Goal: Task Accomplishment & Management: Manage account settings

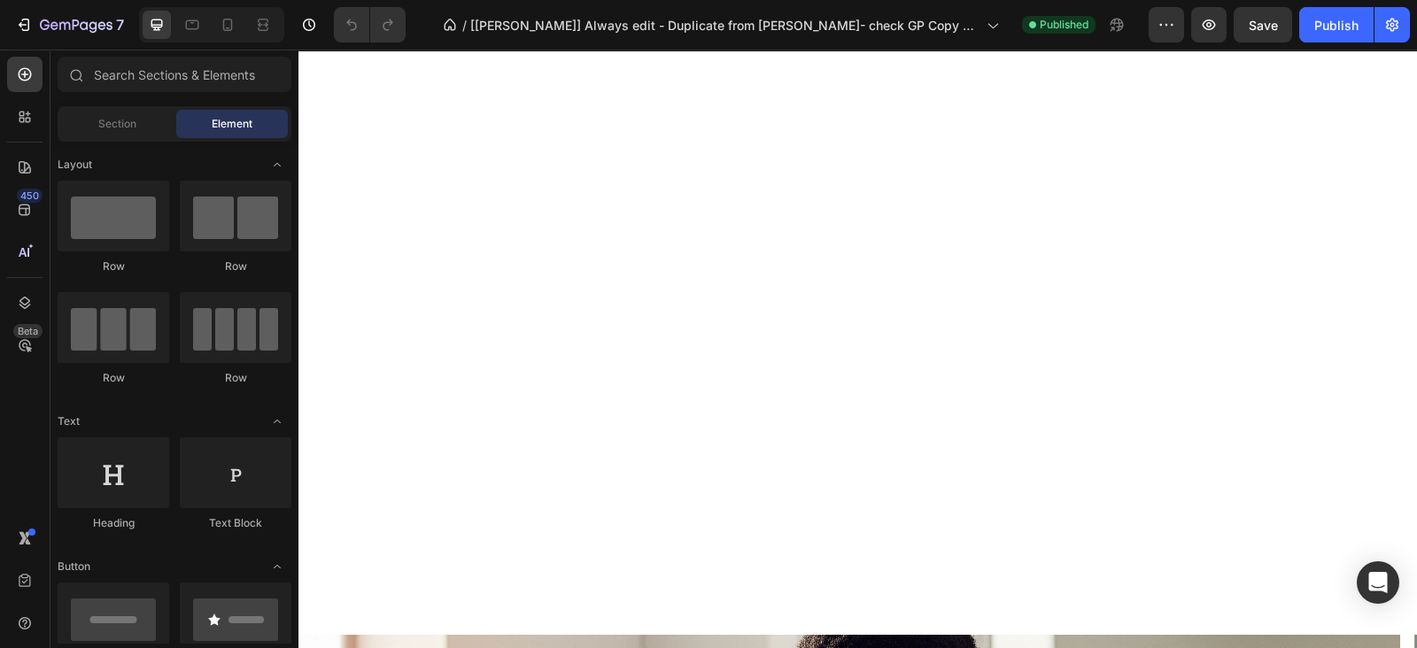
scroll to position [442, 0]
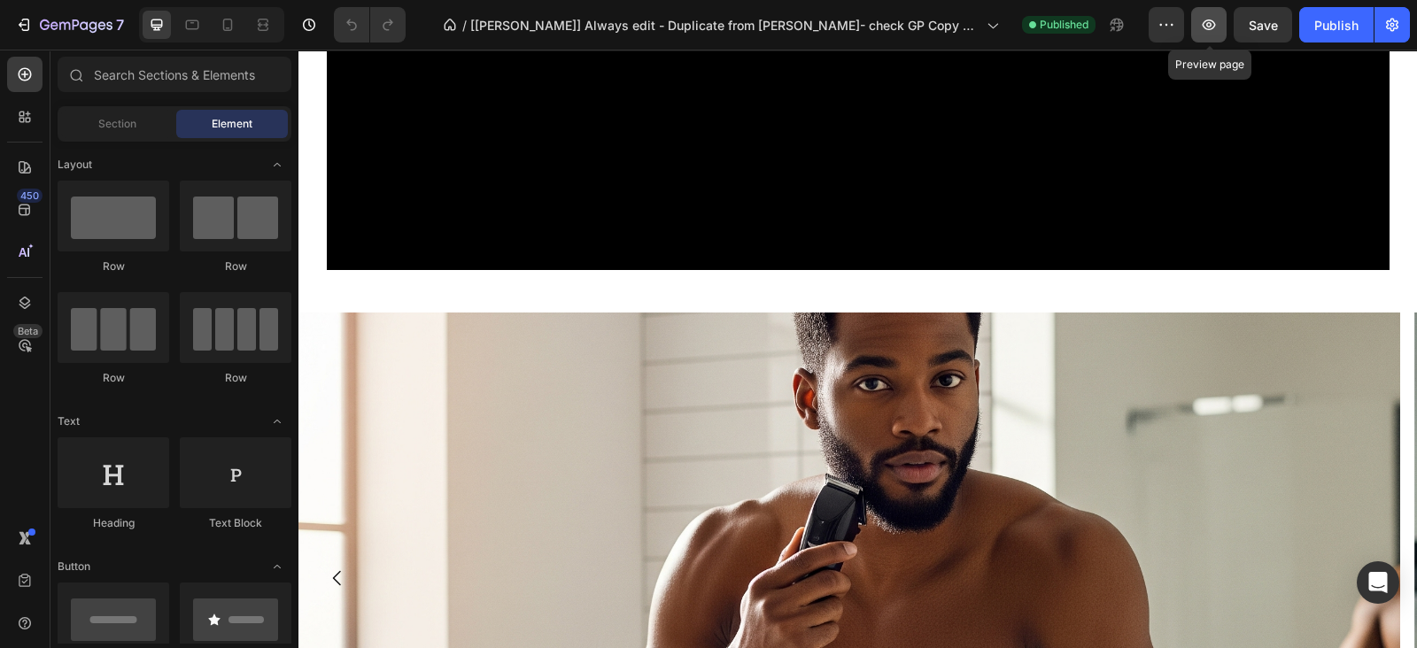
click at [1211, 26] on icon "button" at bounding box center [1209, 24] width 13 height 11
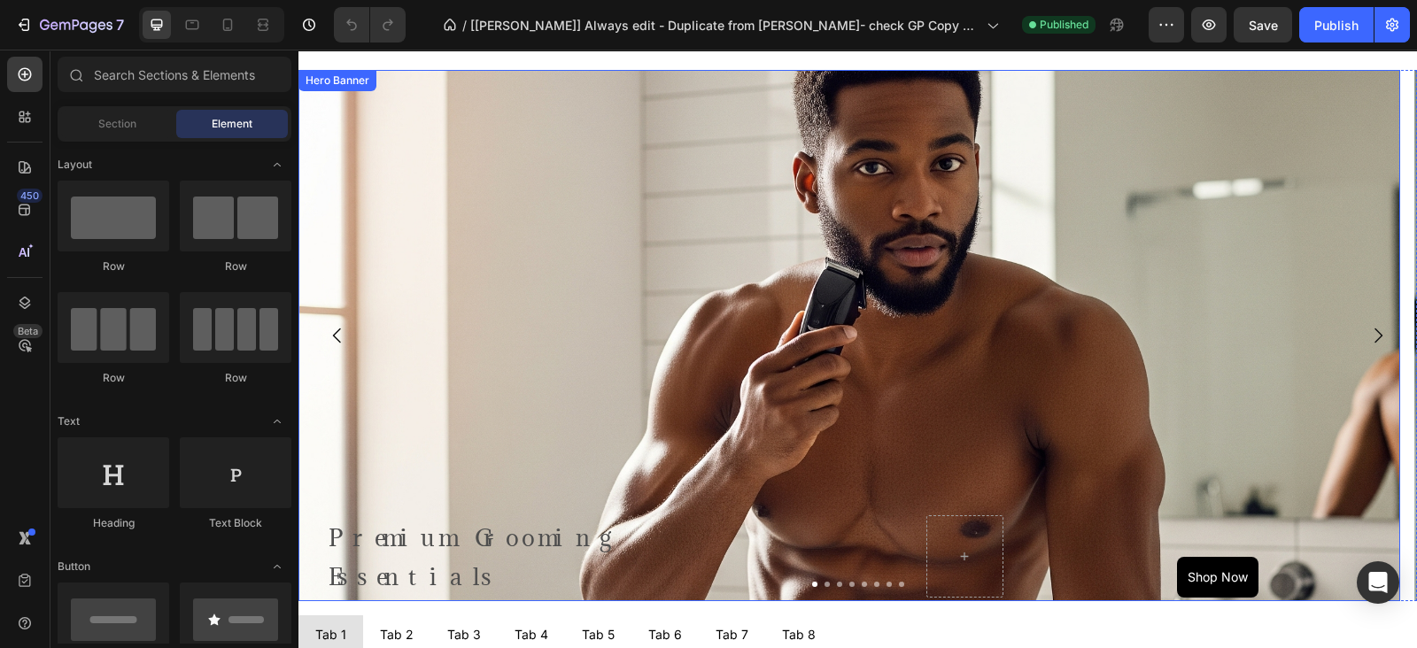
scroll to position [664, 0]
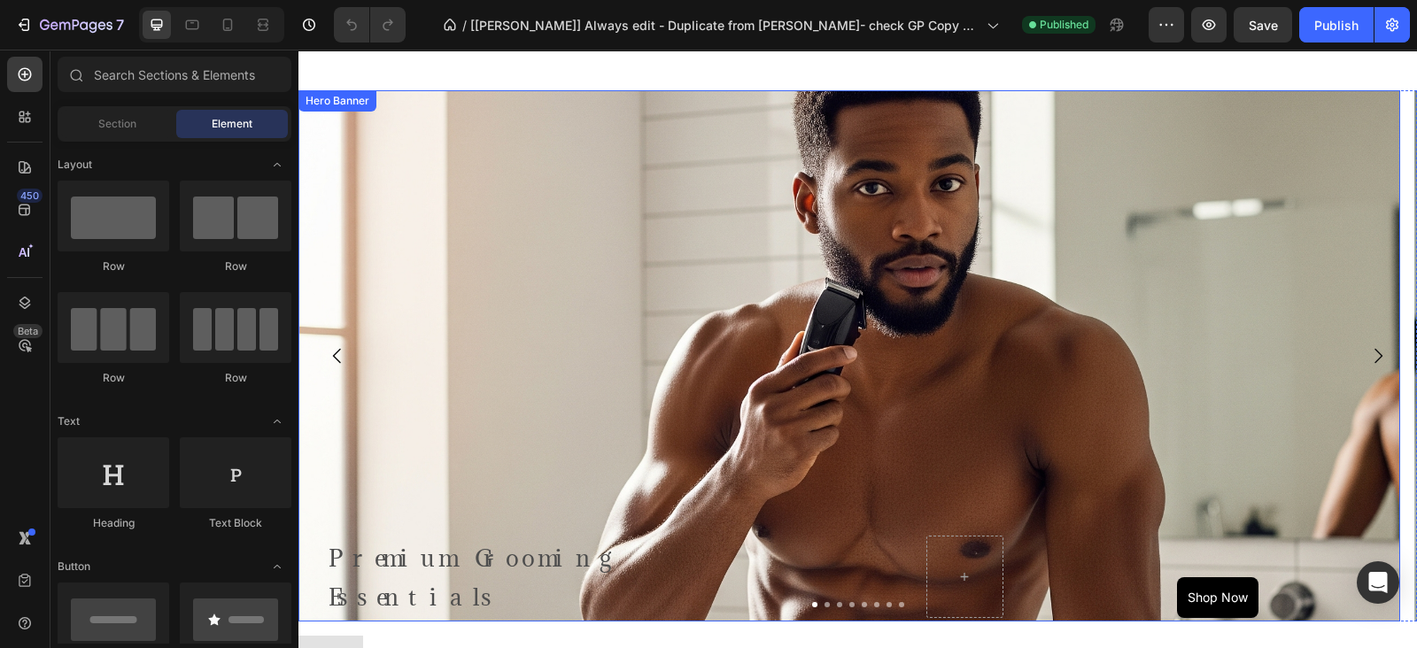
click at [718, 166] on div "Background Image" at bounding box center [849, 473] width 1102 height 797
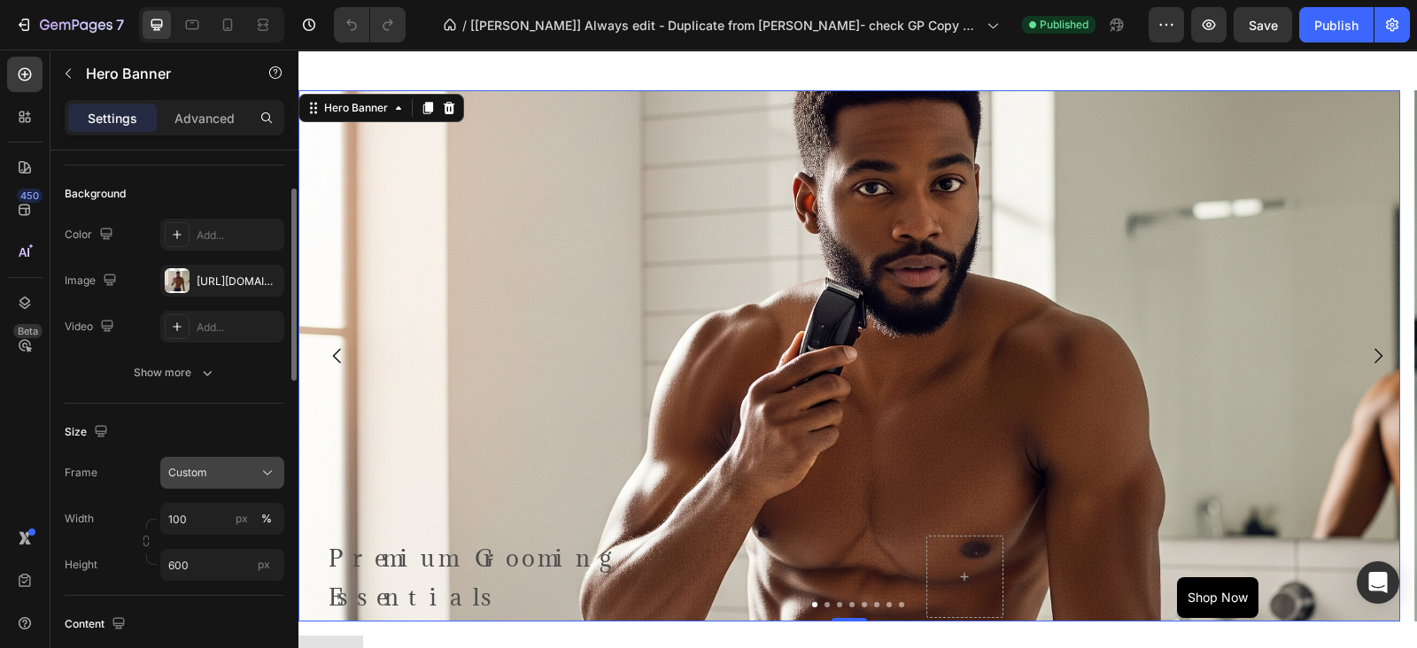
scroll to position [221, 0]
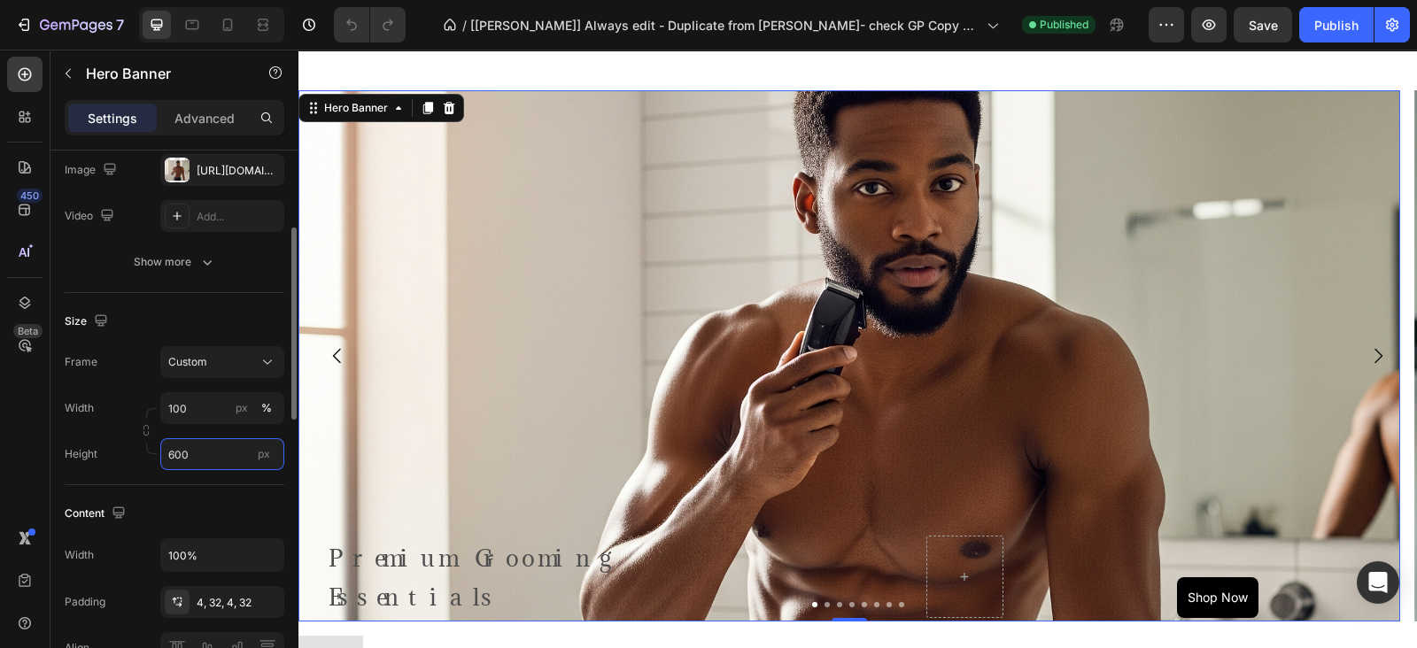
click at [194, 458] on input "600" at bounding box center [222, 454] width 124 height 32
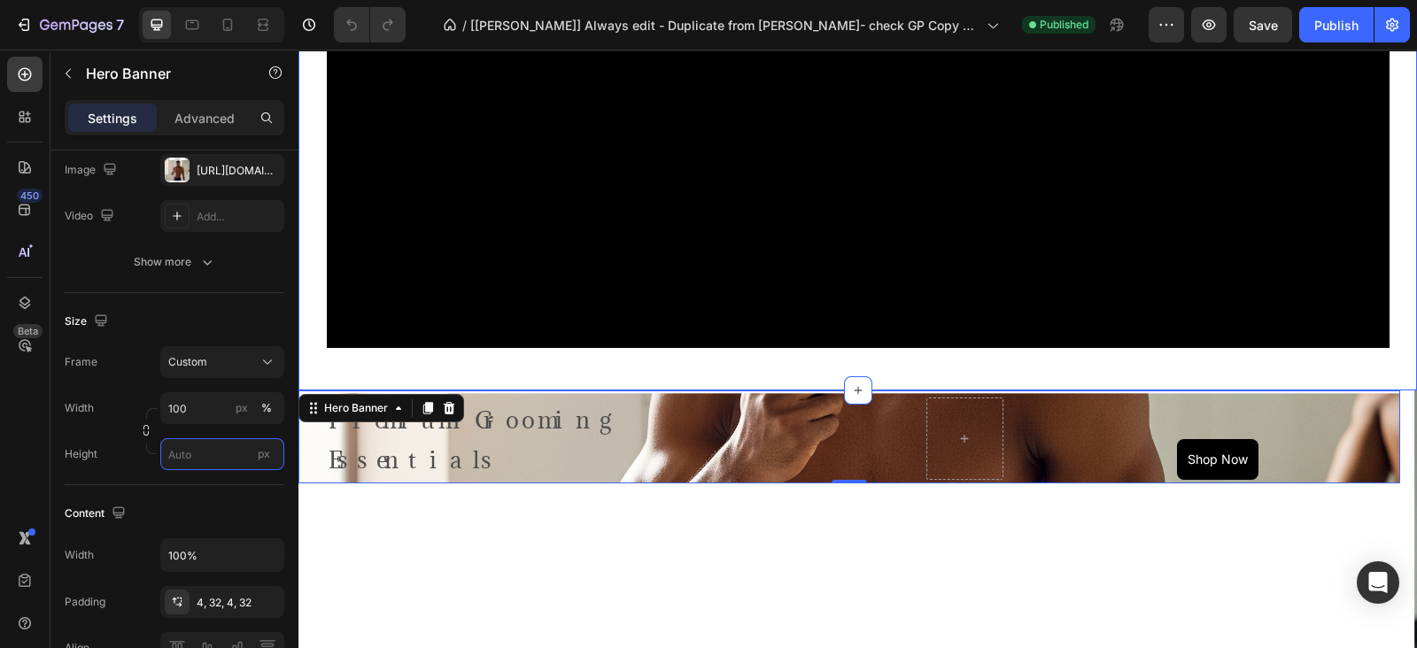
scroll to position [553, 0]
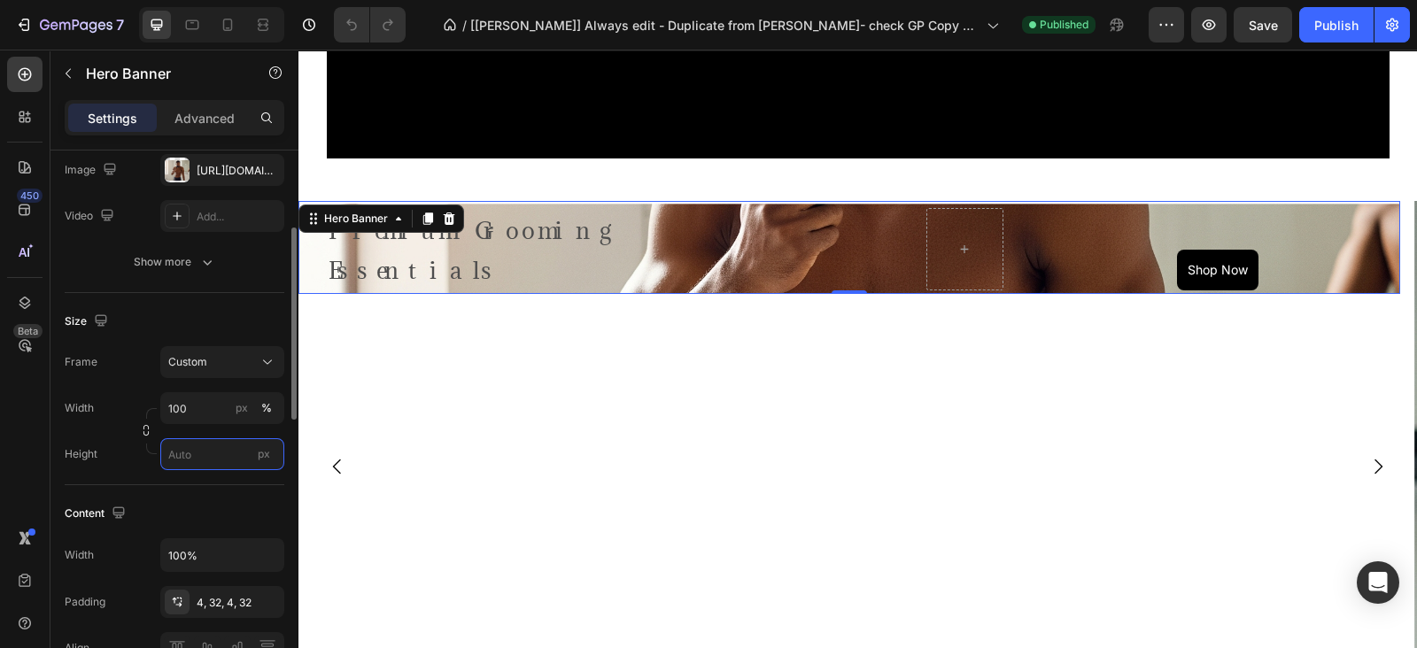
click at [186, 462] on input "px" at bounding box center [222, 454] width 124 height 32
click at [190, 458] on input "px" at bounding box center [222, 454] width 124 height 32
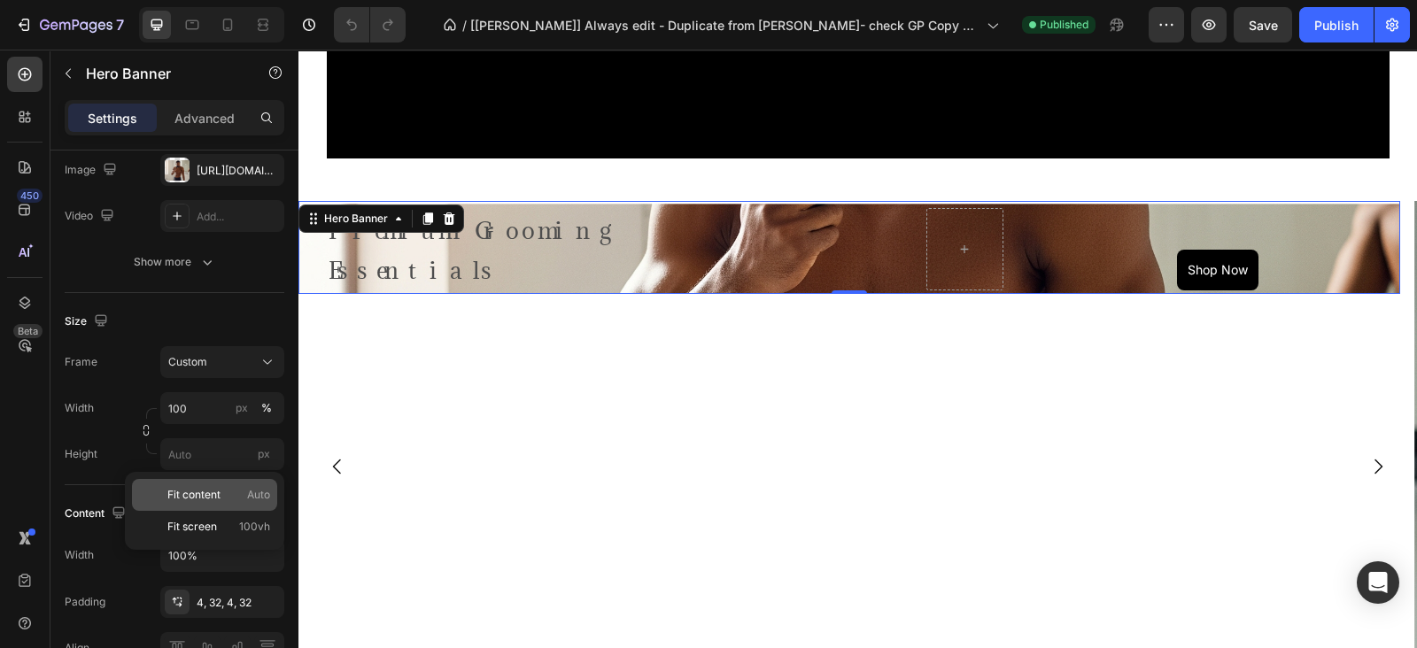
click at [230, 499] on p "Fit content Auto" at bounding box center [218, 495] width 103 height 16
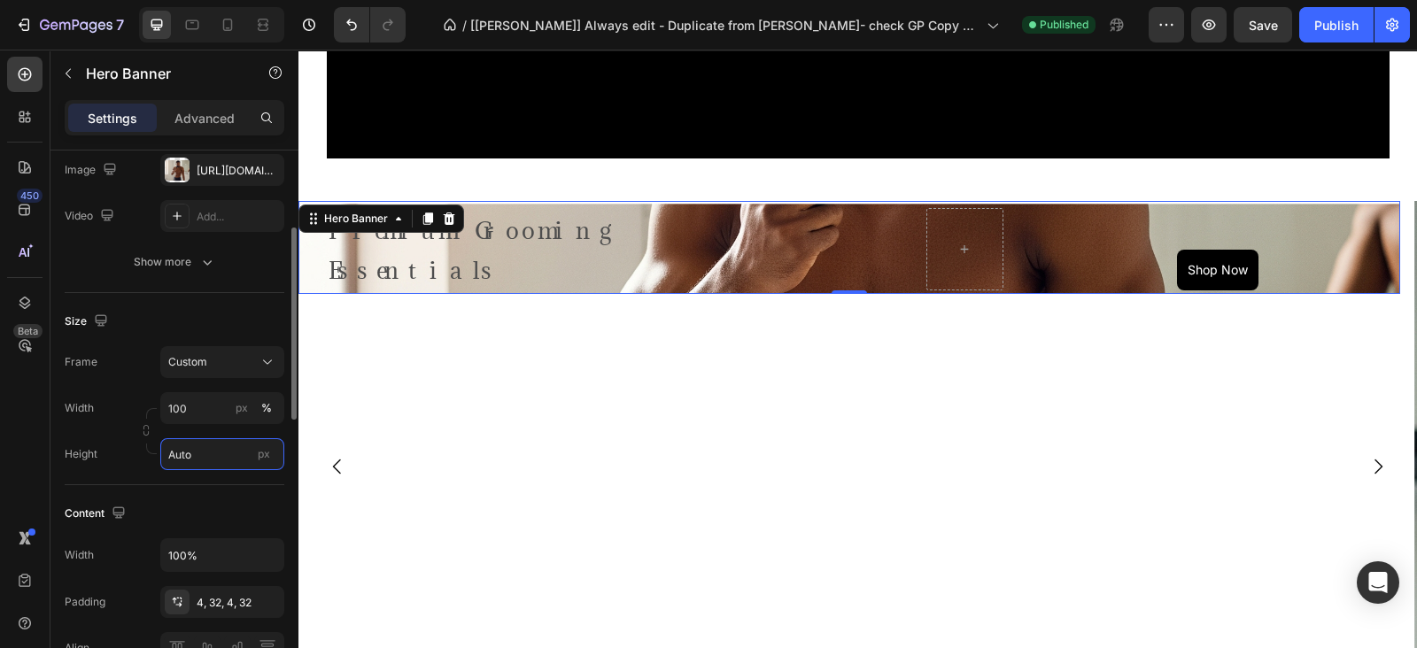
click at [208, 446] on input "Auto" at bounding box center [222, 454] width 124 height 32
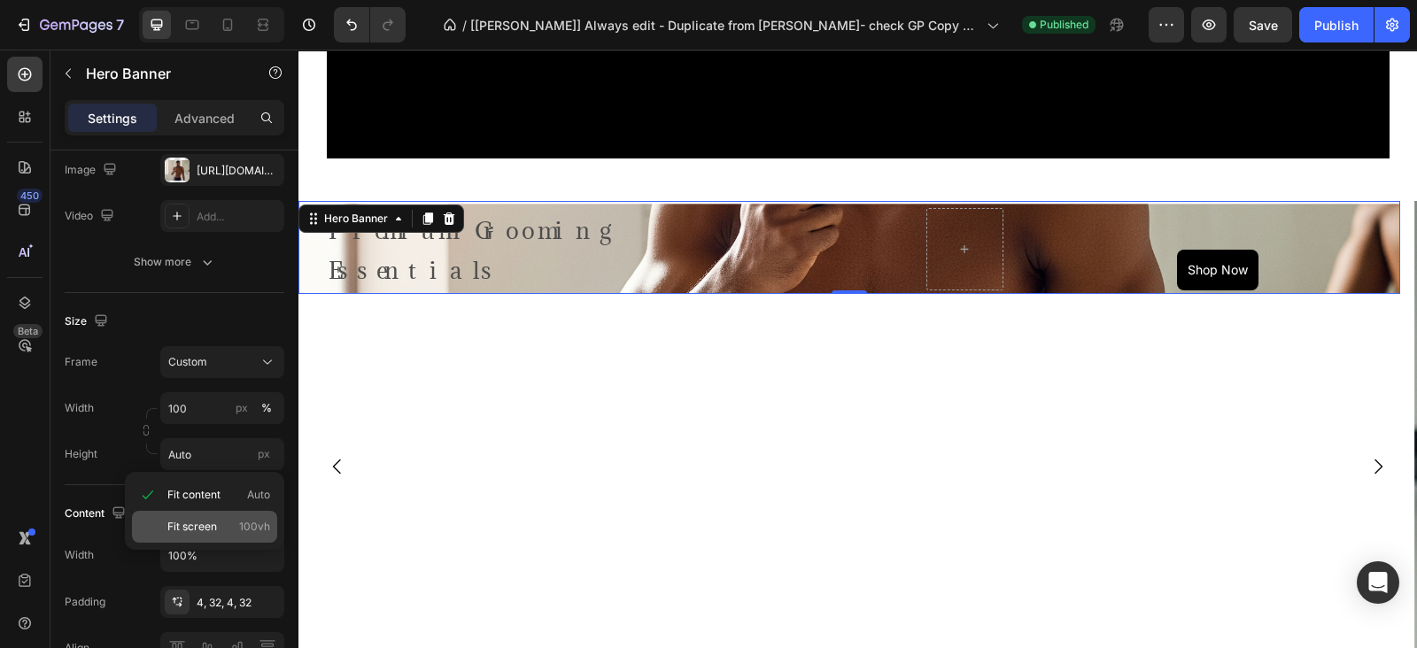
click at [236, 520] on p "Fit screen 100vh" at bounding box center [218, 527] width 103 height 16
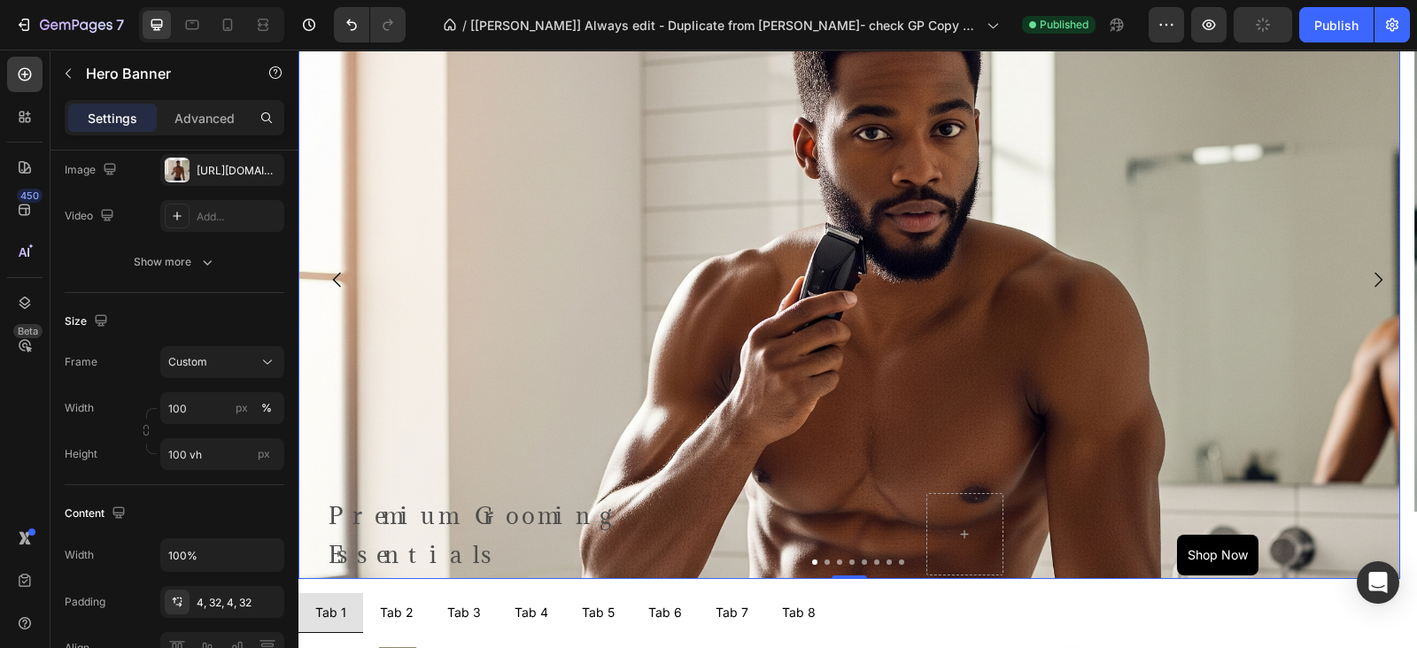
scroll to position [664, 0]
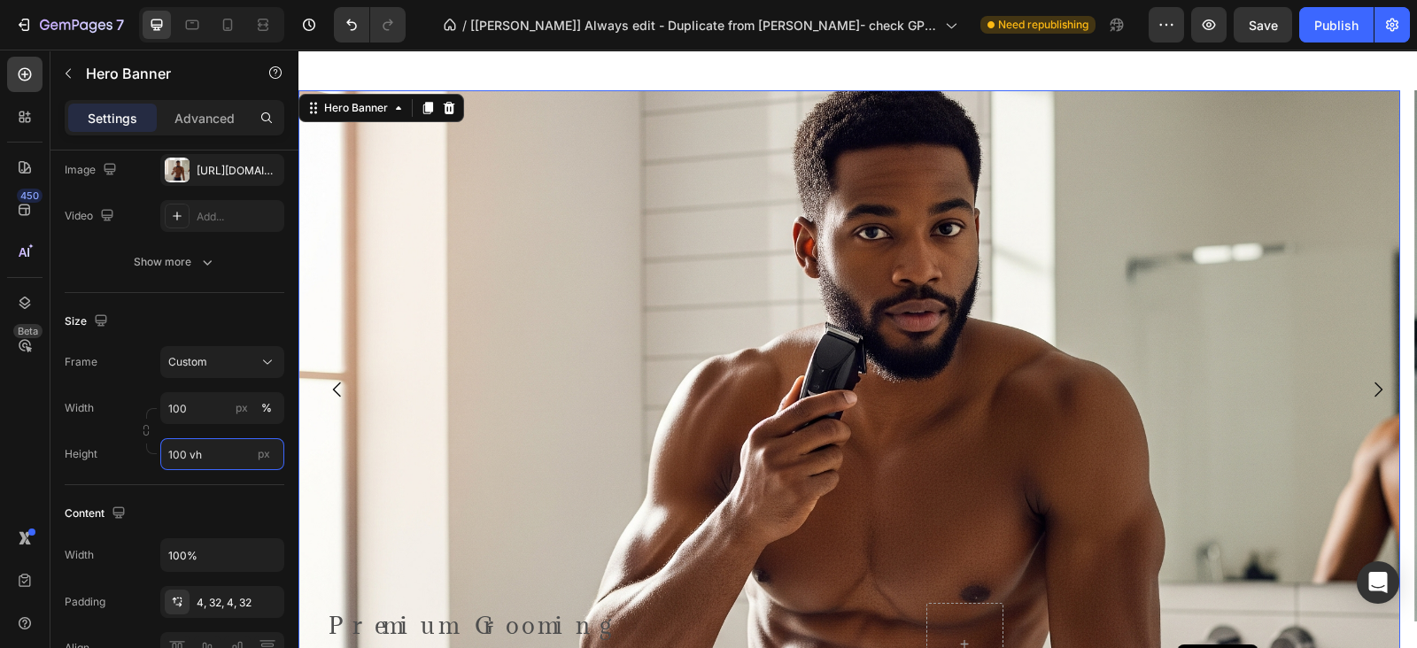
type input "Auto"
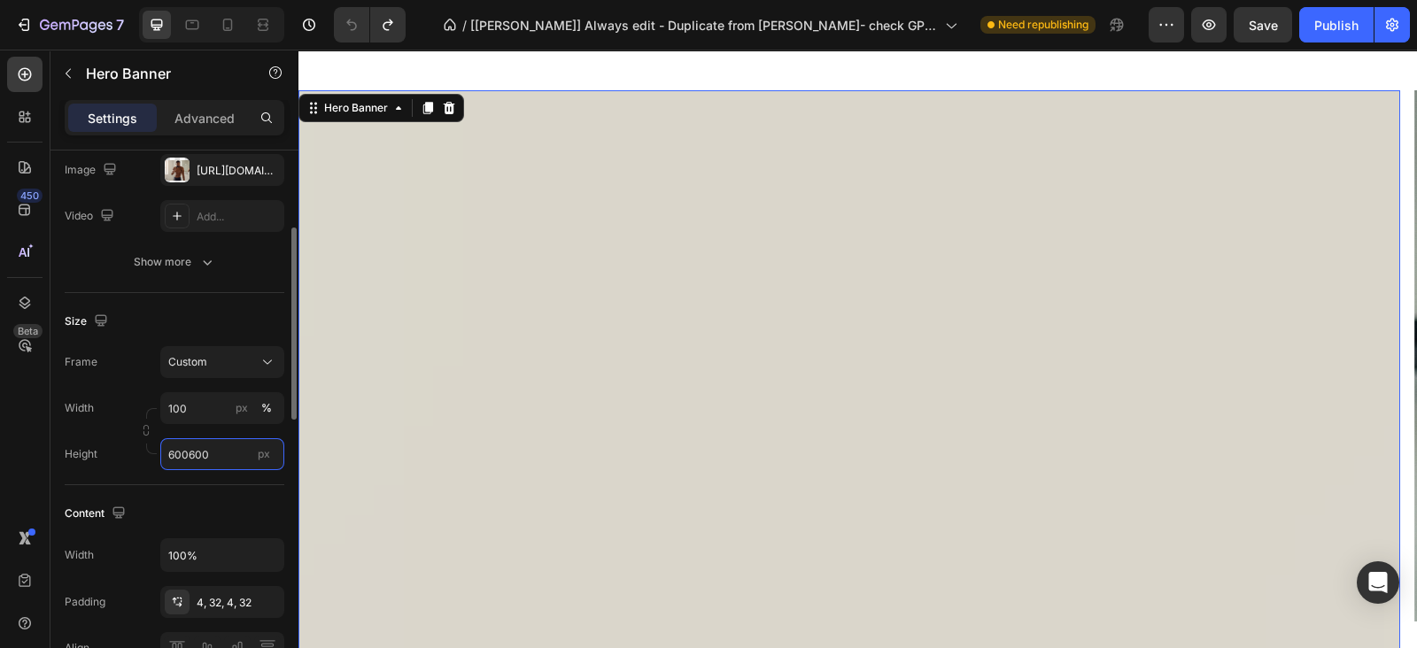
click at [205, 453] on input "600600" at bounding box center [222, 454] width 124 height 32
click at [220, 453] on input "600600" at bounding box center [222, 454] width 124 height 32
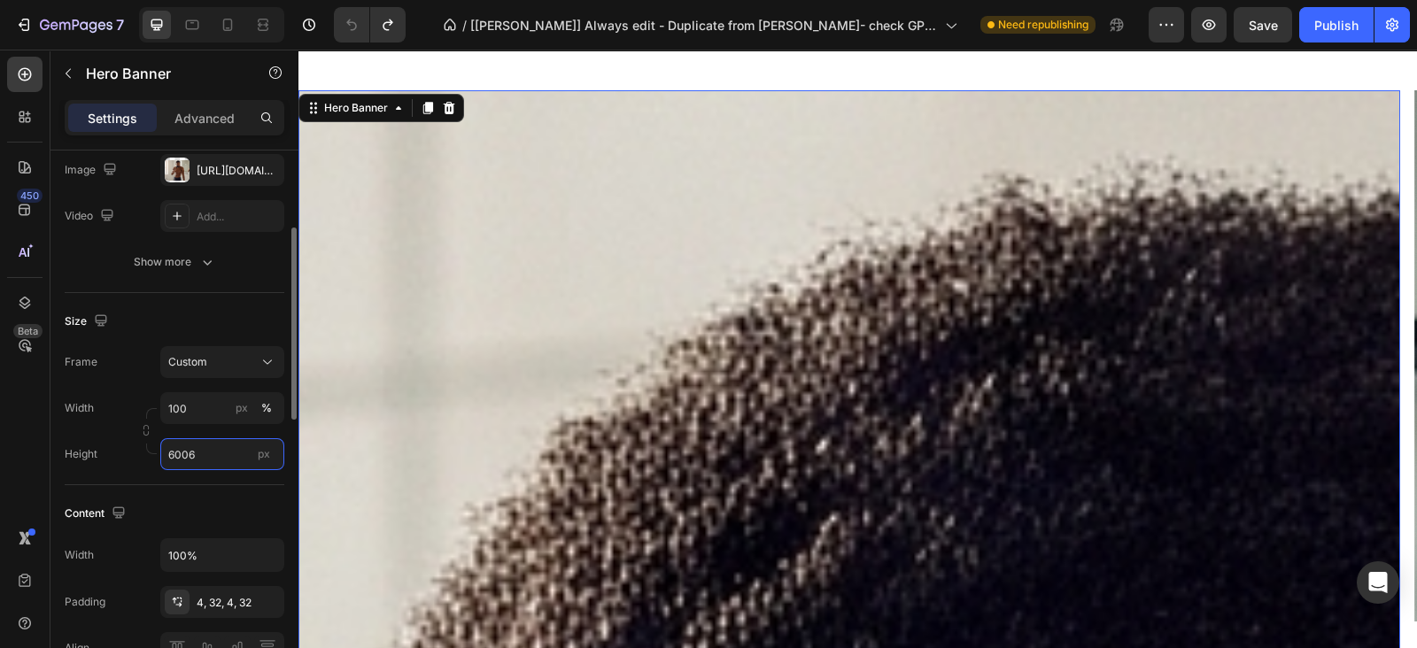
type input "600"
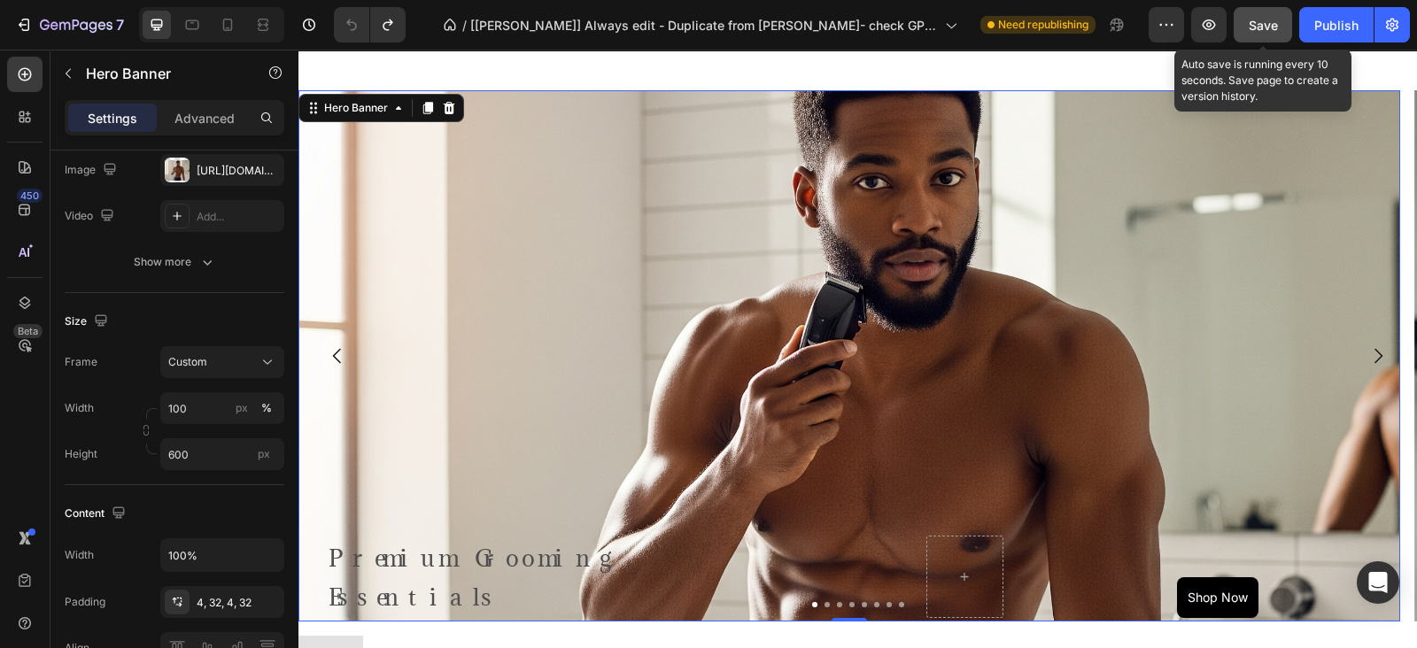
drag, startPoint x: 1273, startPoint y: 30, endPoint x: 1213, endPoint y: 5, distance: 64.3
click at [1273, 28] on span "Save" at bounding box center [1263, 25] width 29 height 15
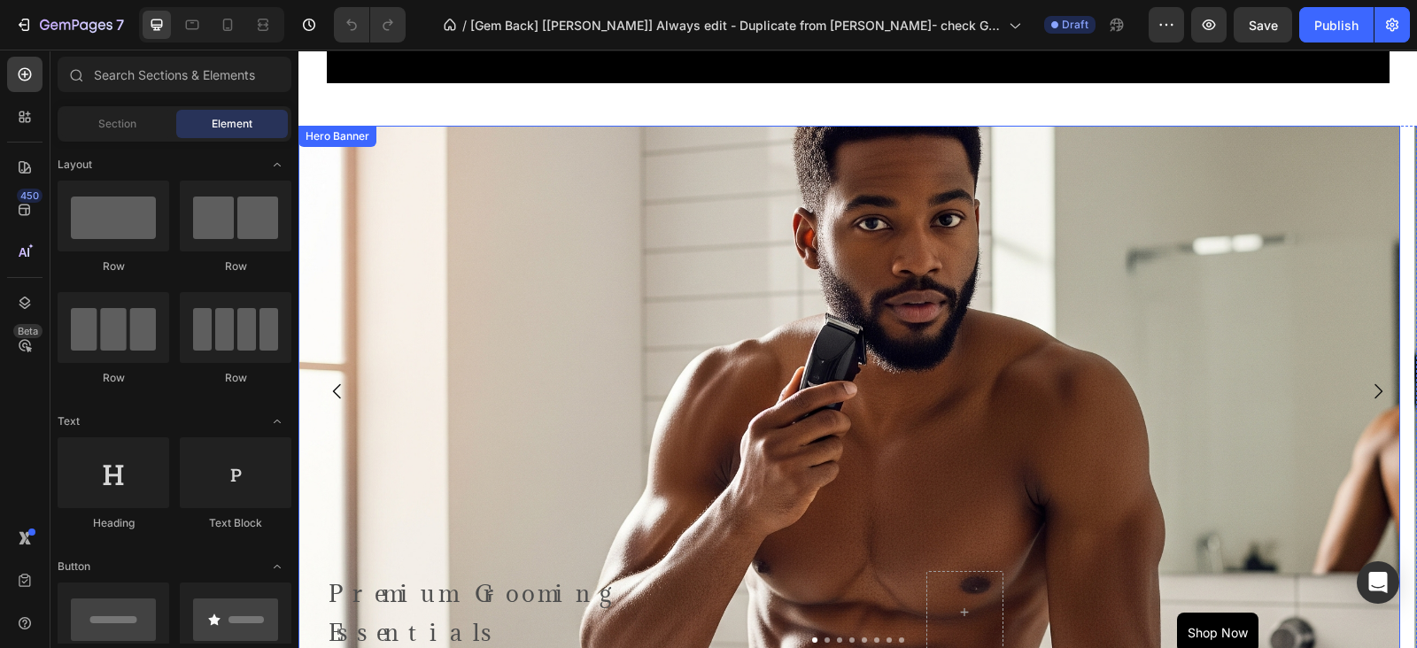
scroll to position [664, 0]
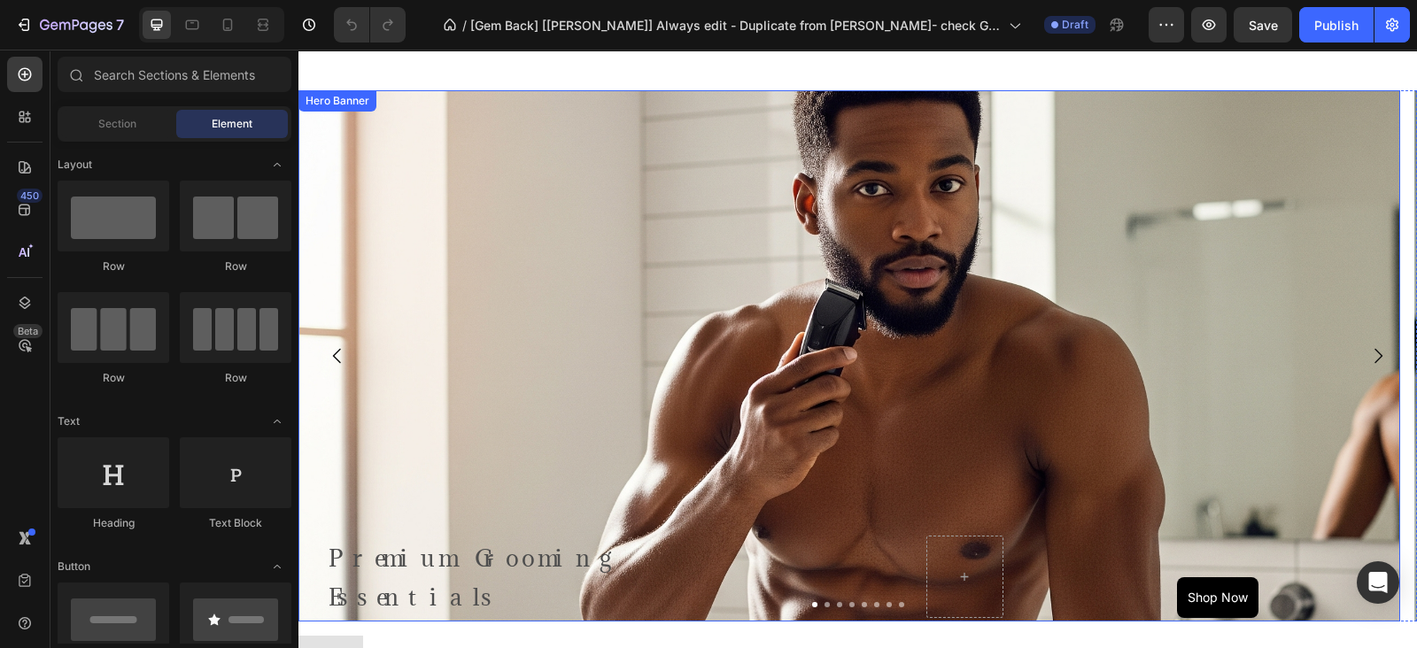
click at [753, 294] on div "Background Image" at bounding box center [849, 474] width 1102 height 797
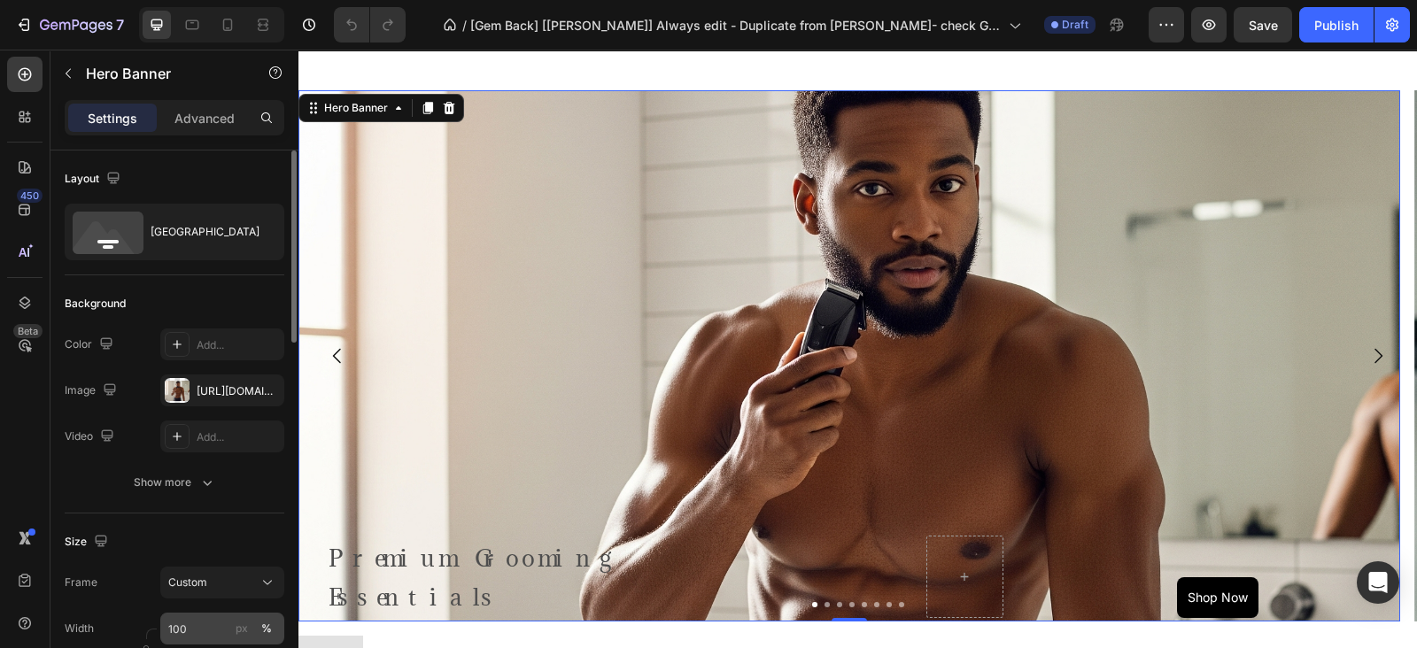
scroll to position [221, 0]
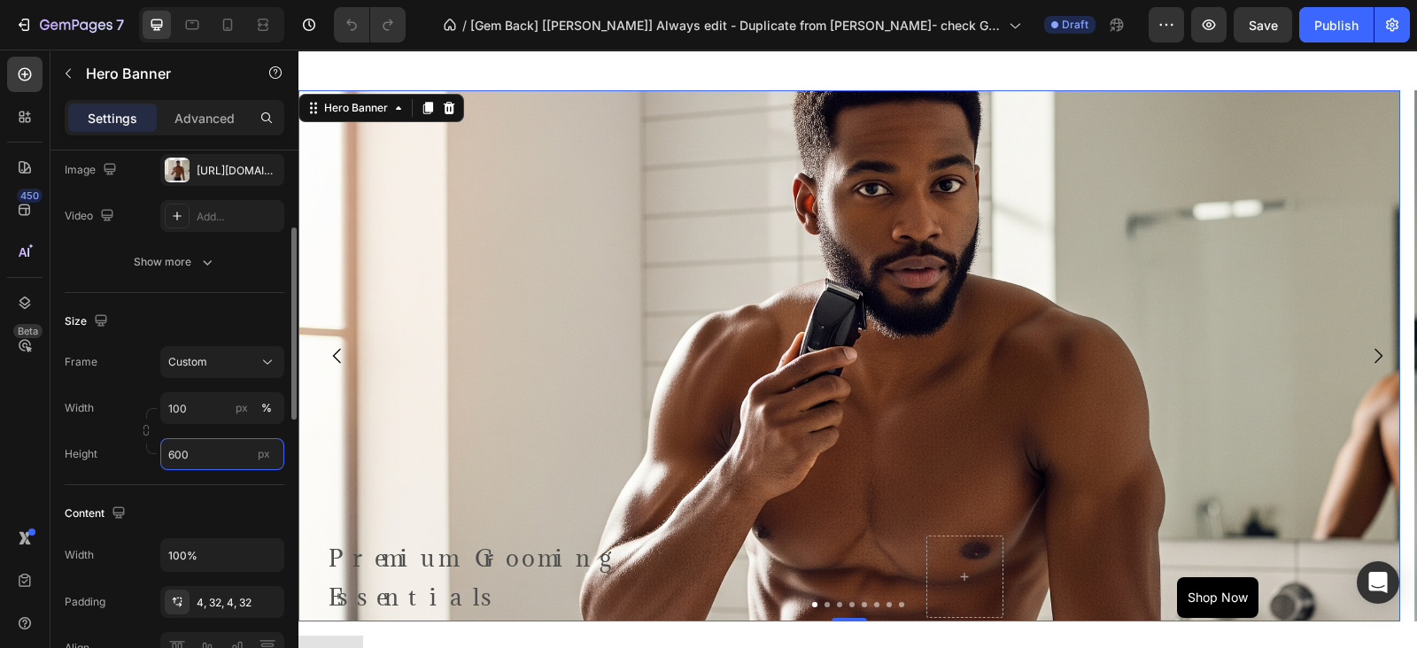
click at [205, 454] on input "600" at bounding box center [222, 454] width 124 height 32
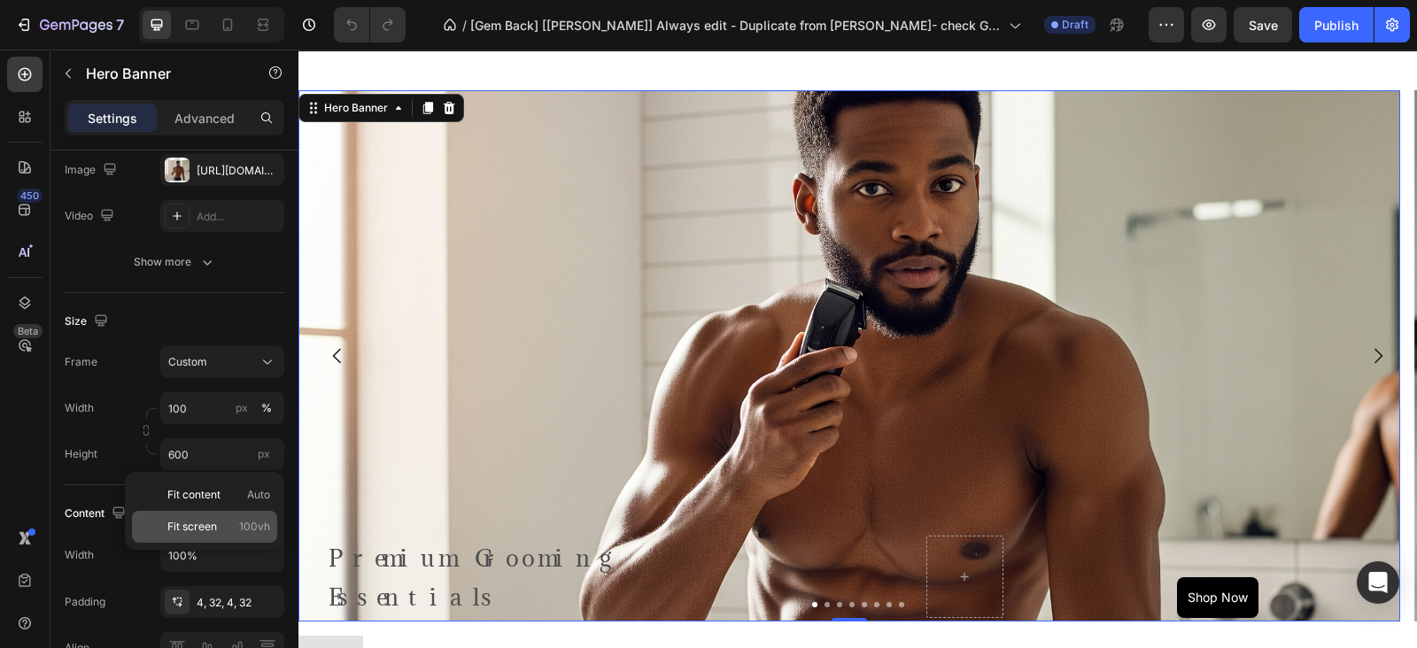
click at [240, 529] on span "100vh" at bounding box center [254, 527] width 31 height 16
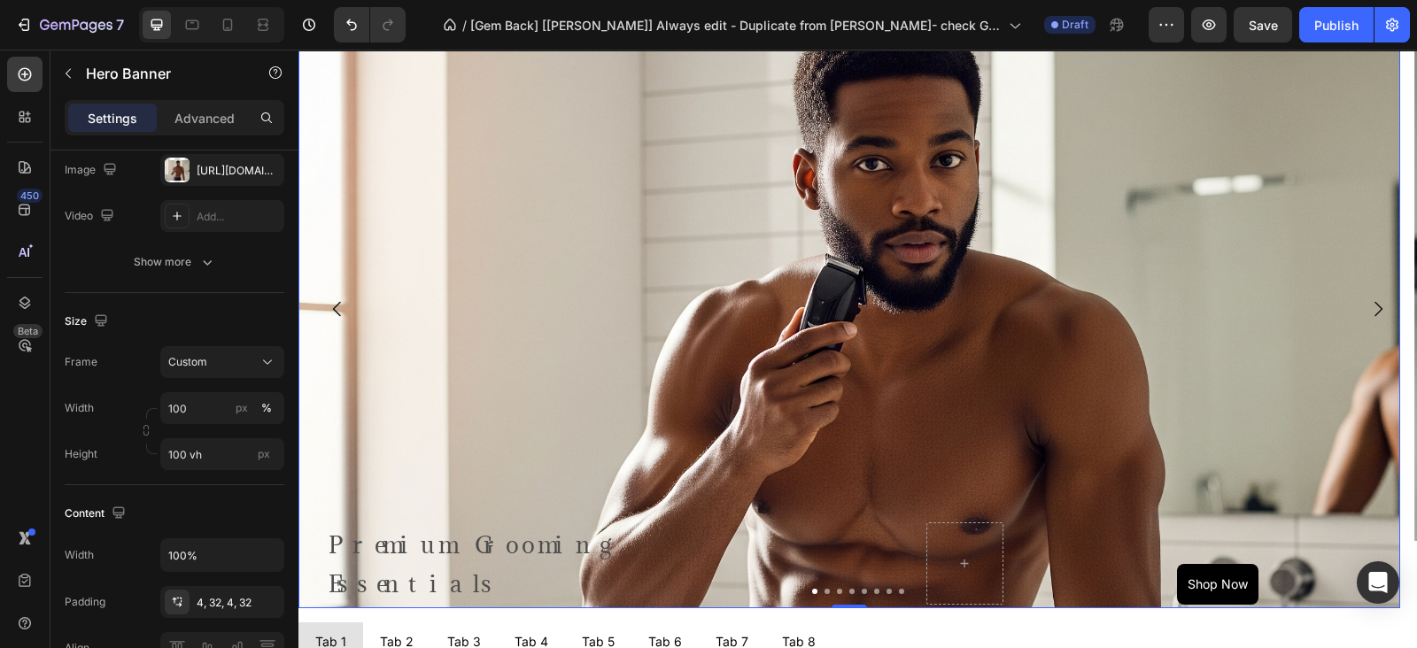
scroll to position [664, 0]
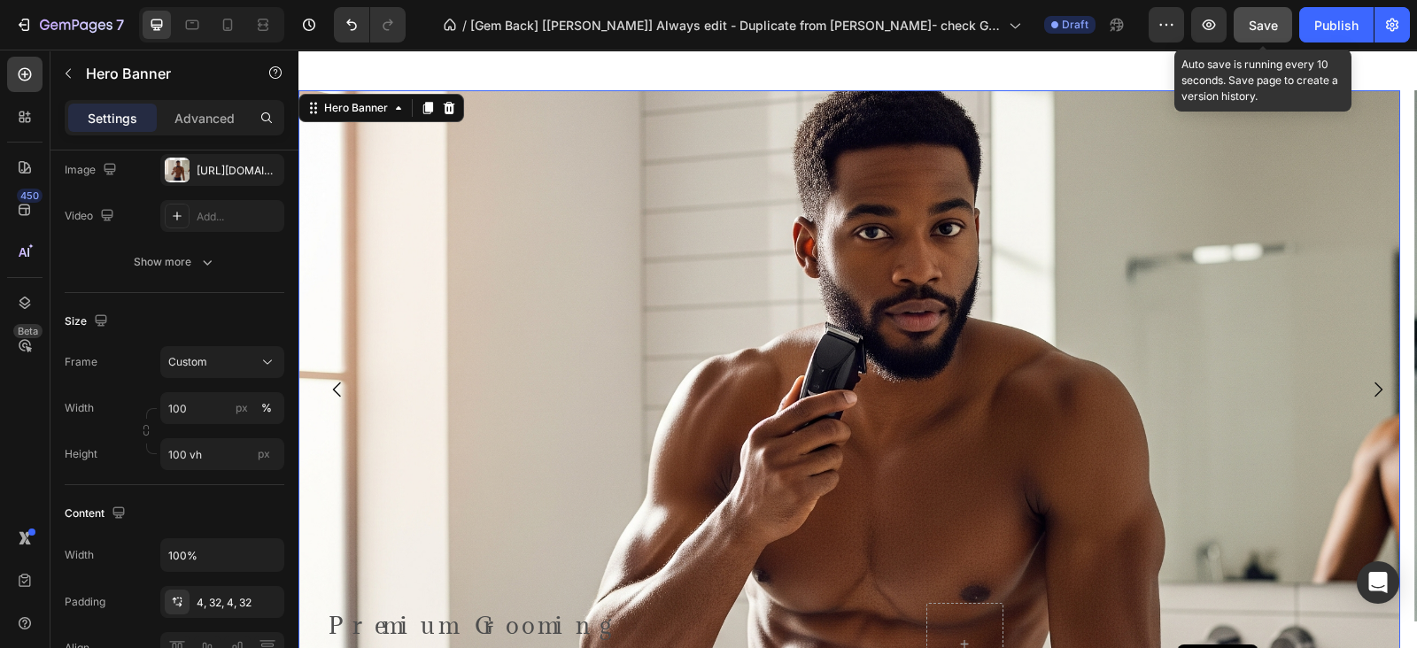
click at [1271, 30] on span "Save" at bounding box center [1263, 25] width 29 height 15
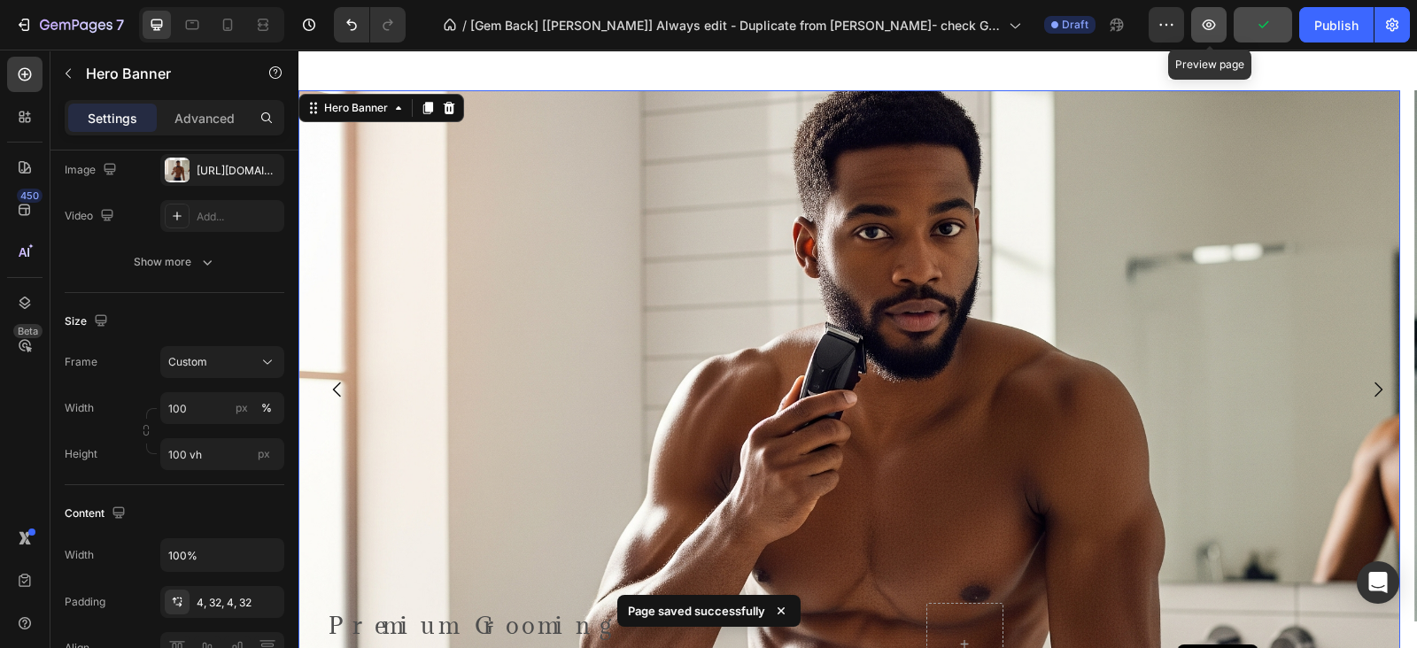
click at [1213, 34] on button "button" at bounding box center [1208, 24] width 35 height 35
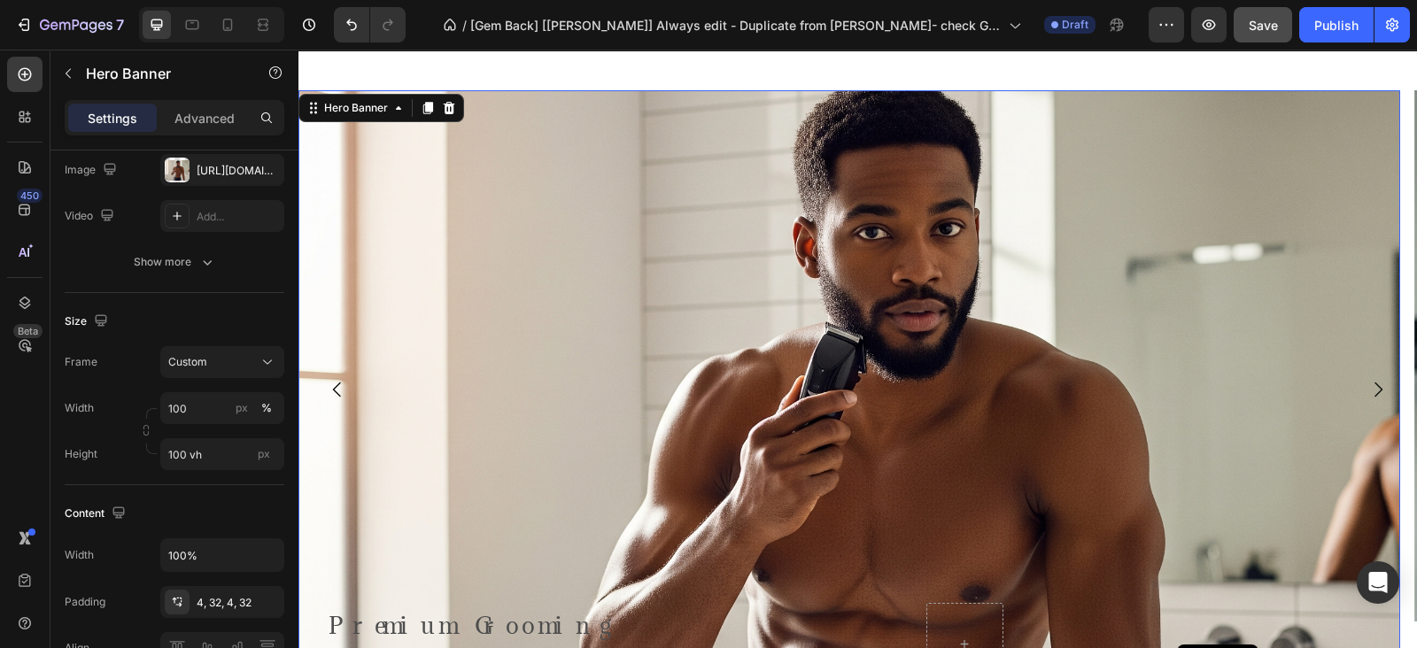
click at [601, 249] on div "Background Image" at bounding box center [849, 518] width 1102 height 898
click at [182, 180] on div at bounding box center [177, 170] width 25 height 25
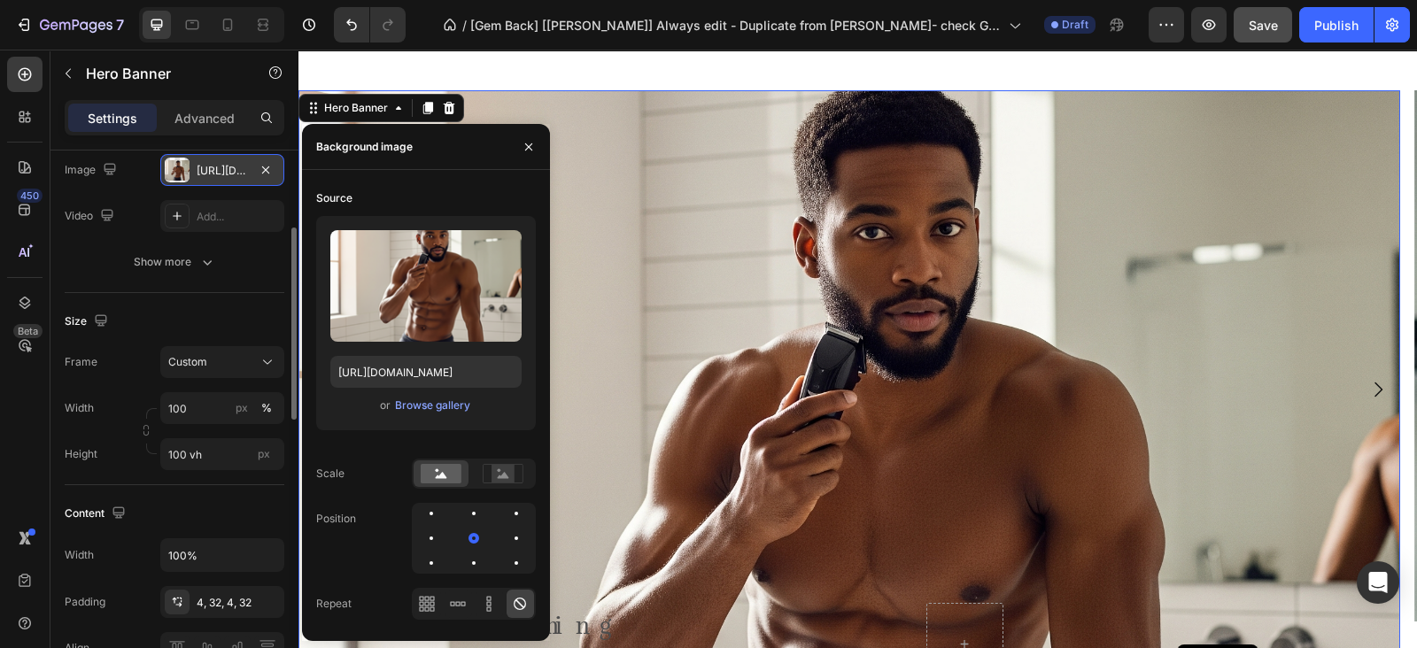
click at [182, 180] on div at bounding box center [177, 170] width 25 height 25
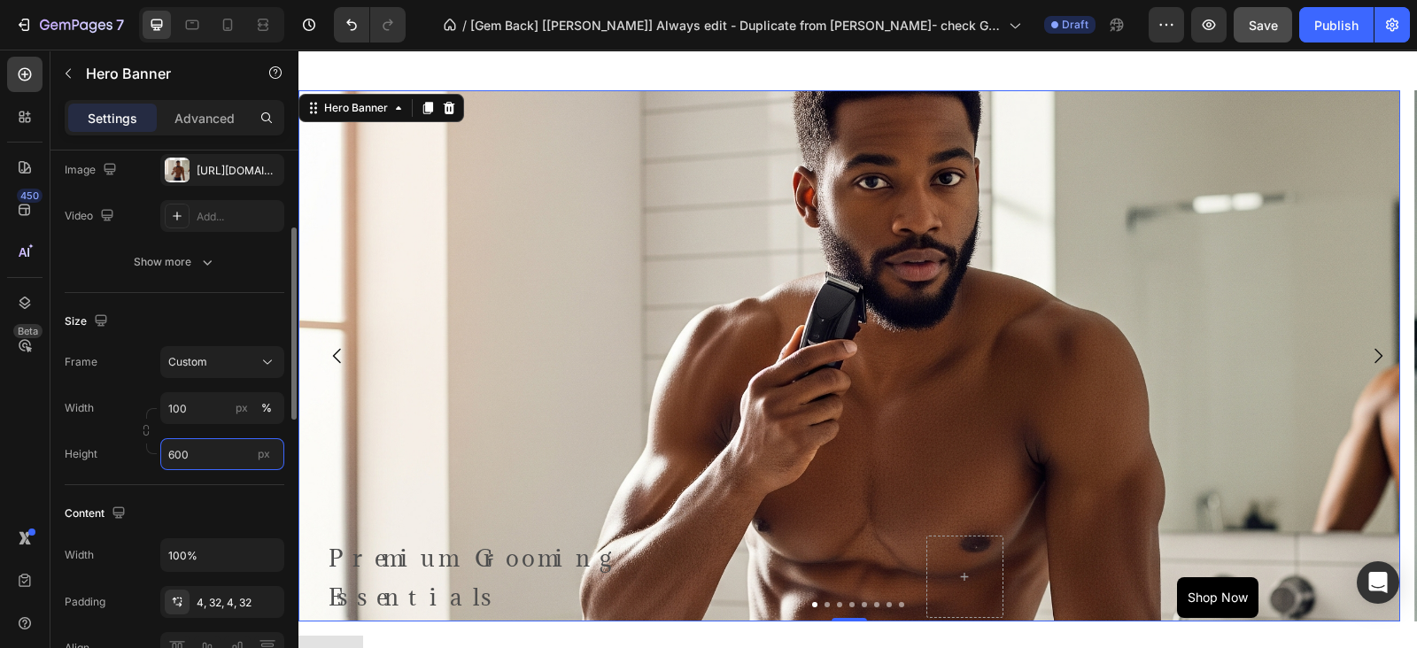
type input "600"
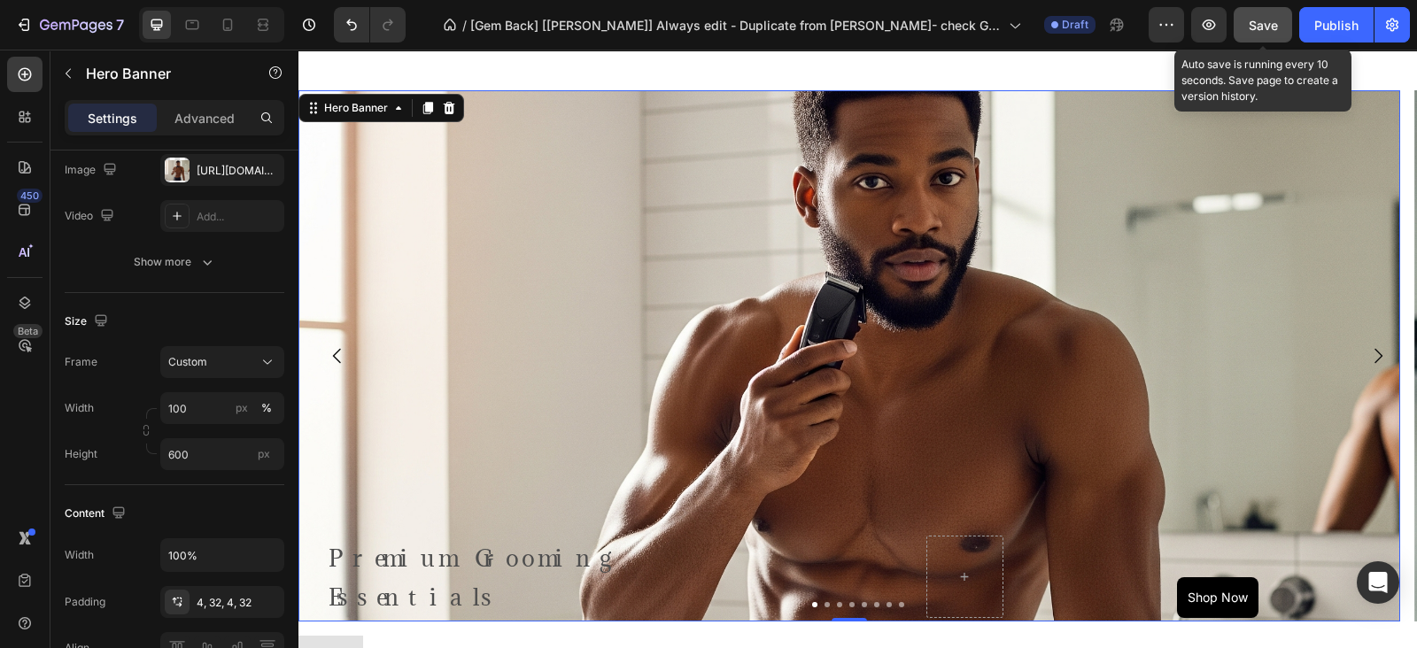
click at [1275, 24] on span "Save" at bounding box center [1263, 25] width 29 height 15
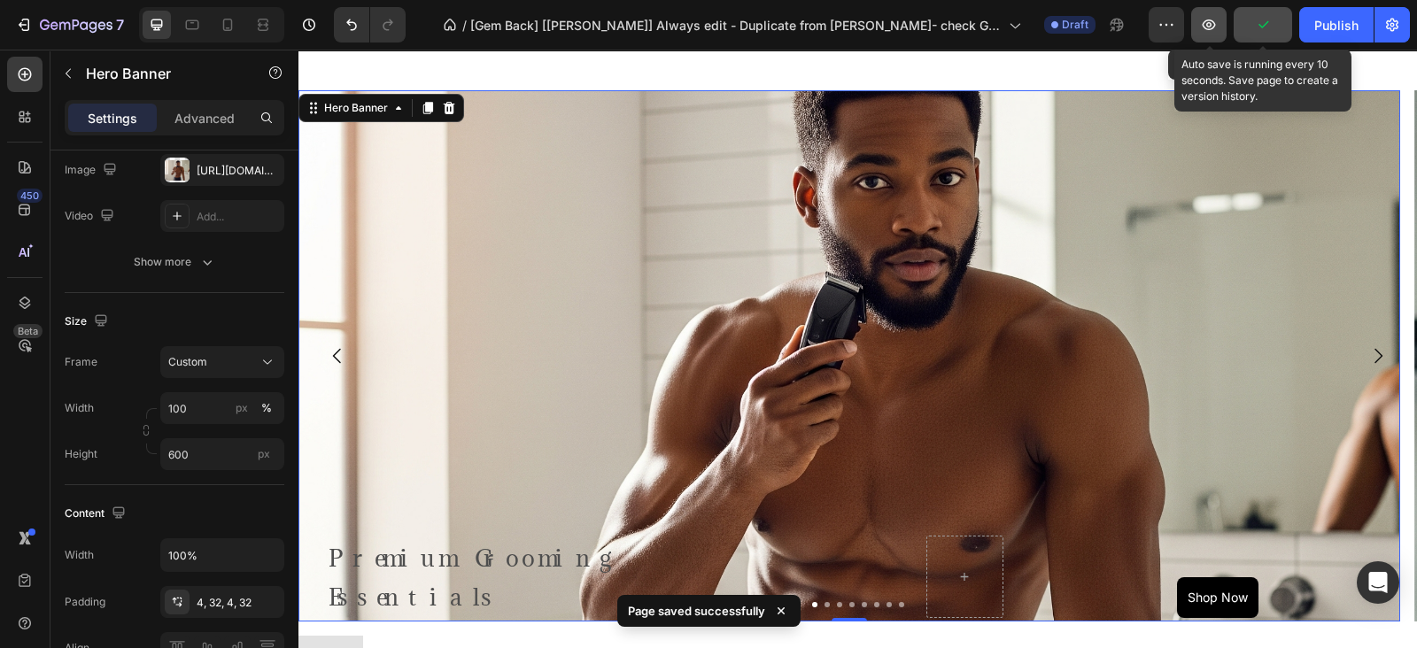
click at [1208, 29] on icon "button" at bounding box center [1209, 25] width 18 height 18
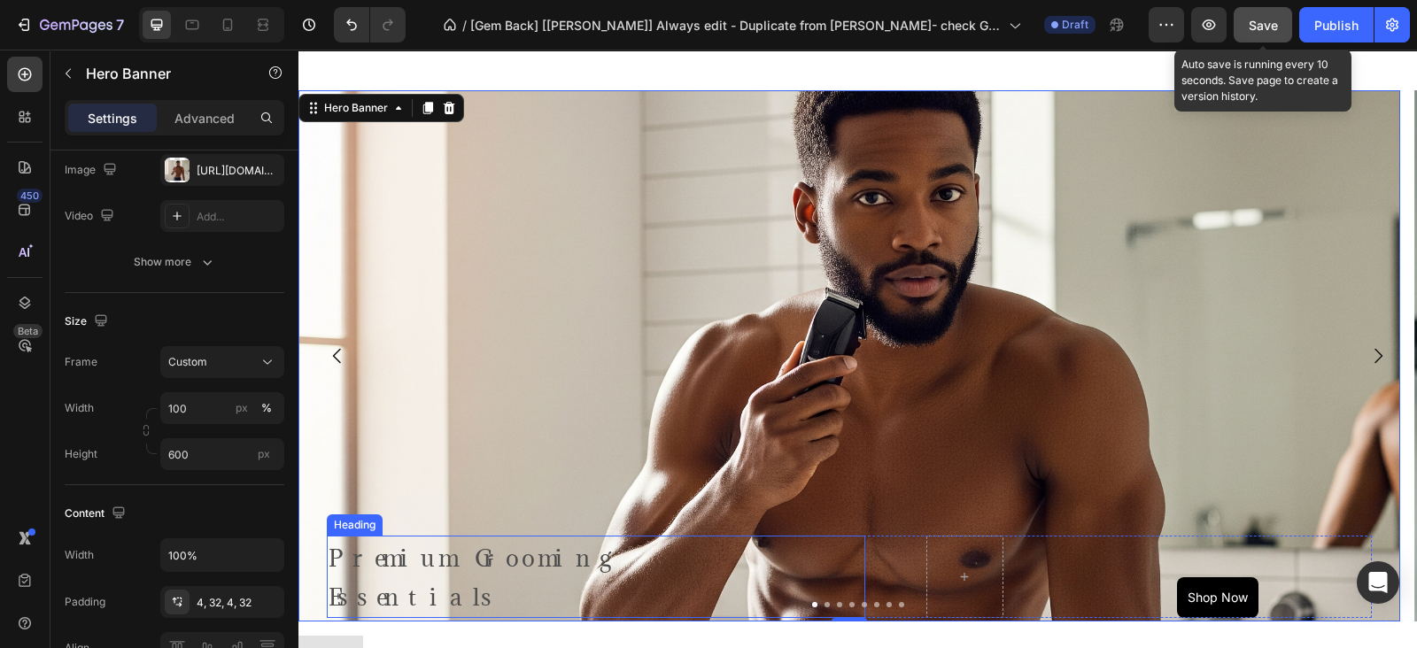
scroll to position [774, 0]
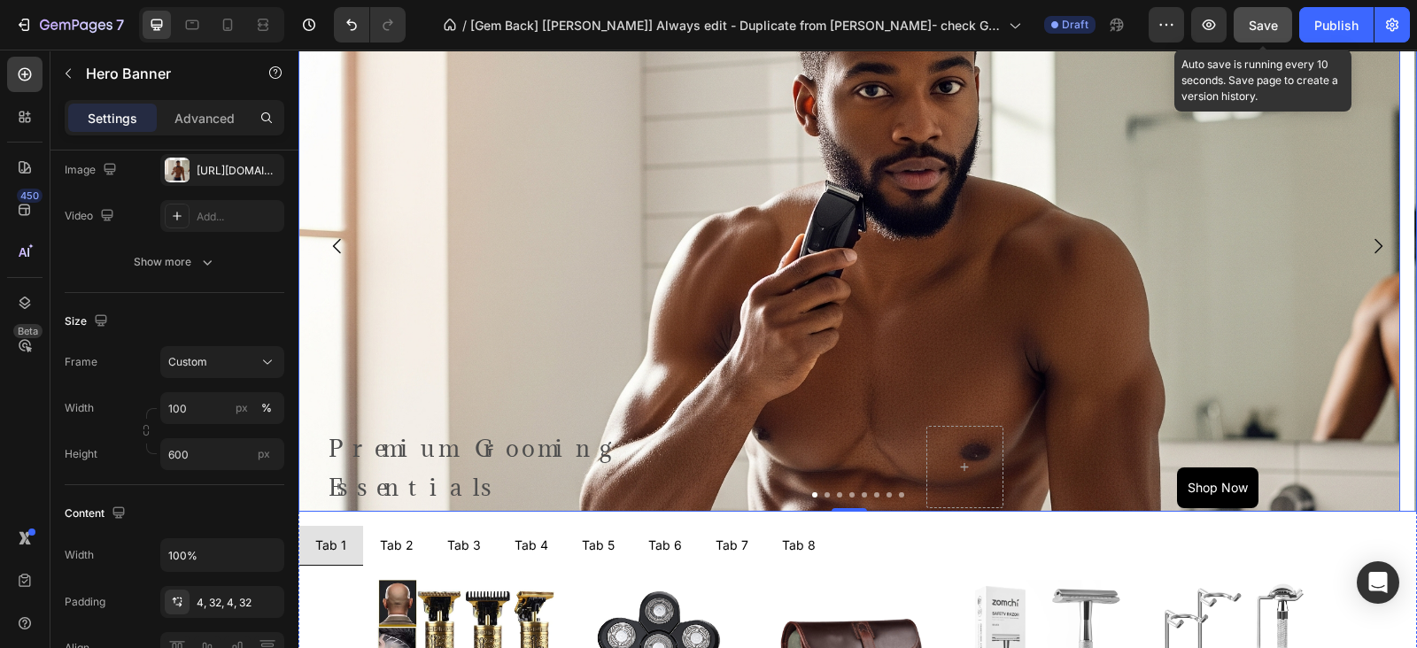
click at [837, 494] on button "Dot" at bounding box center [839, 494] width 5 height 5
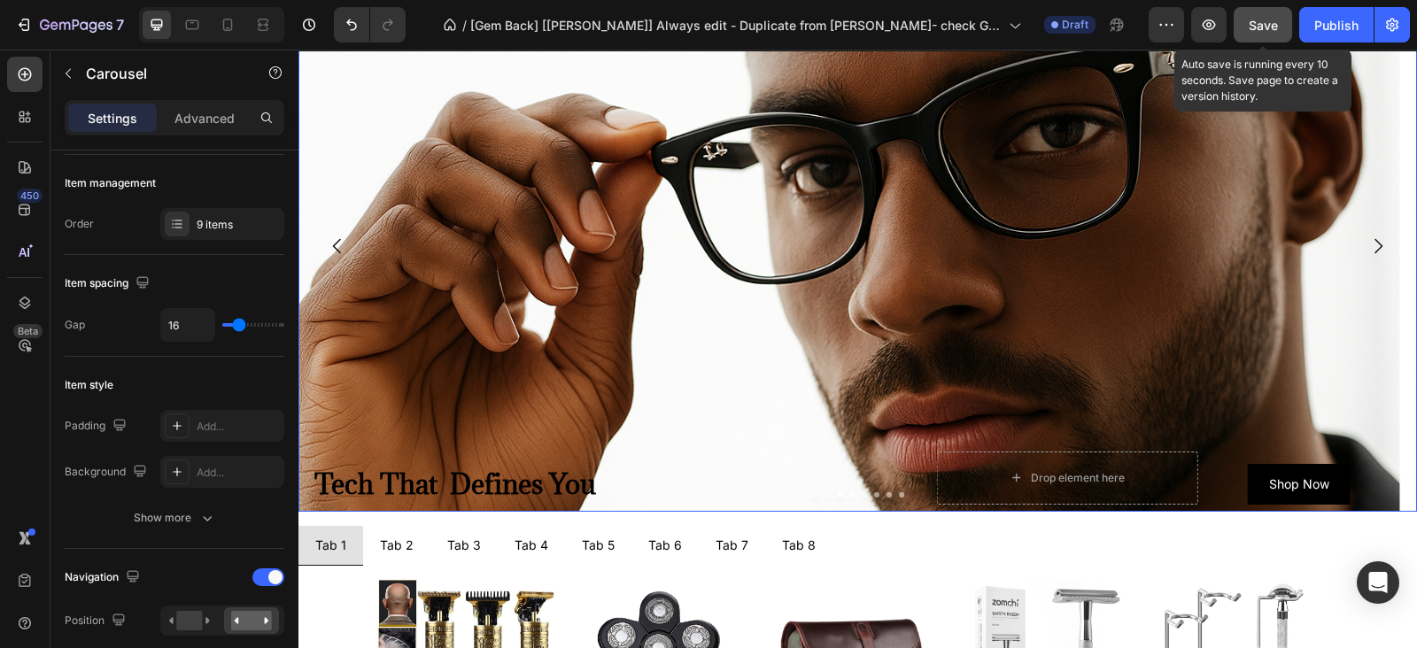
scroll to position [0, 0]
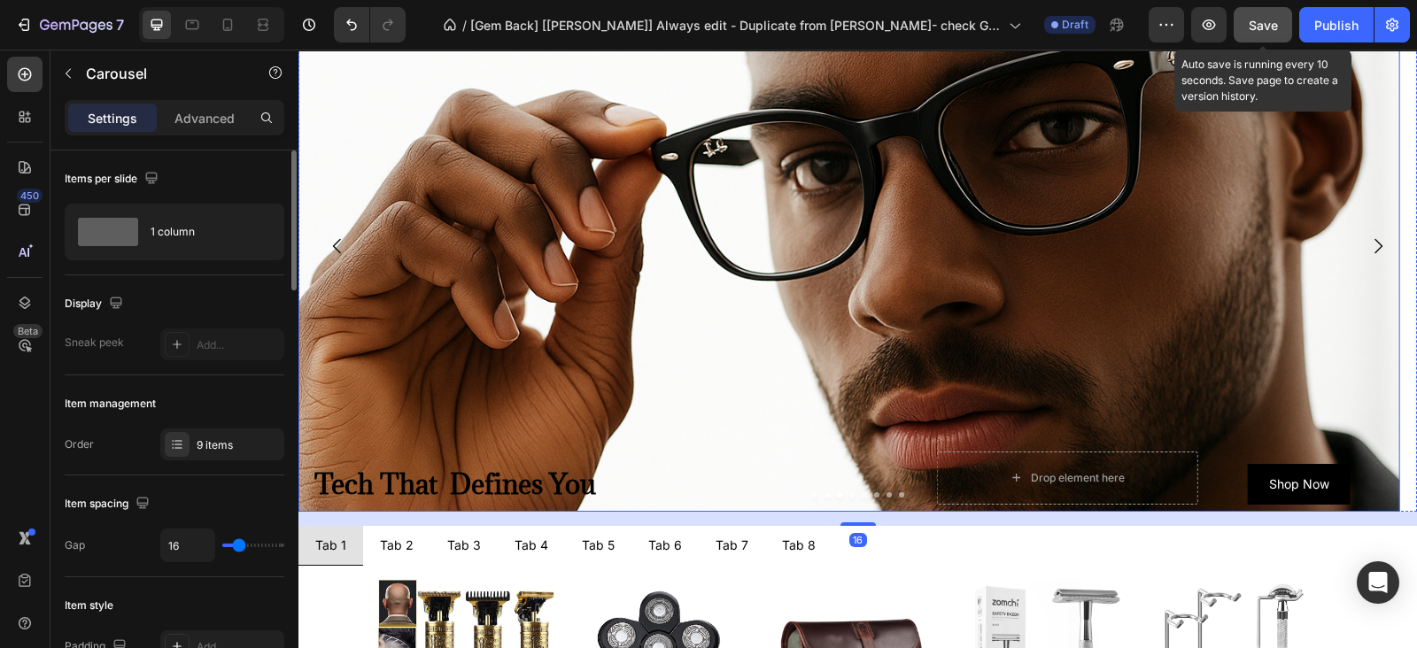
click at [763, 304] on div "Background Image" at bounding box center [849, 375] width 1102 height 797
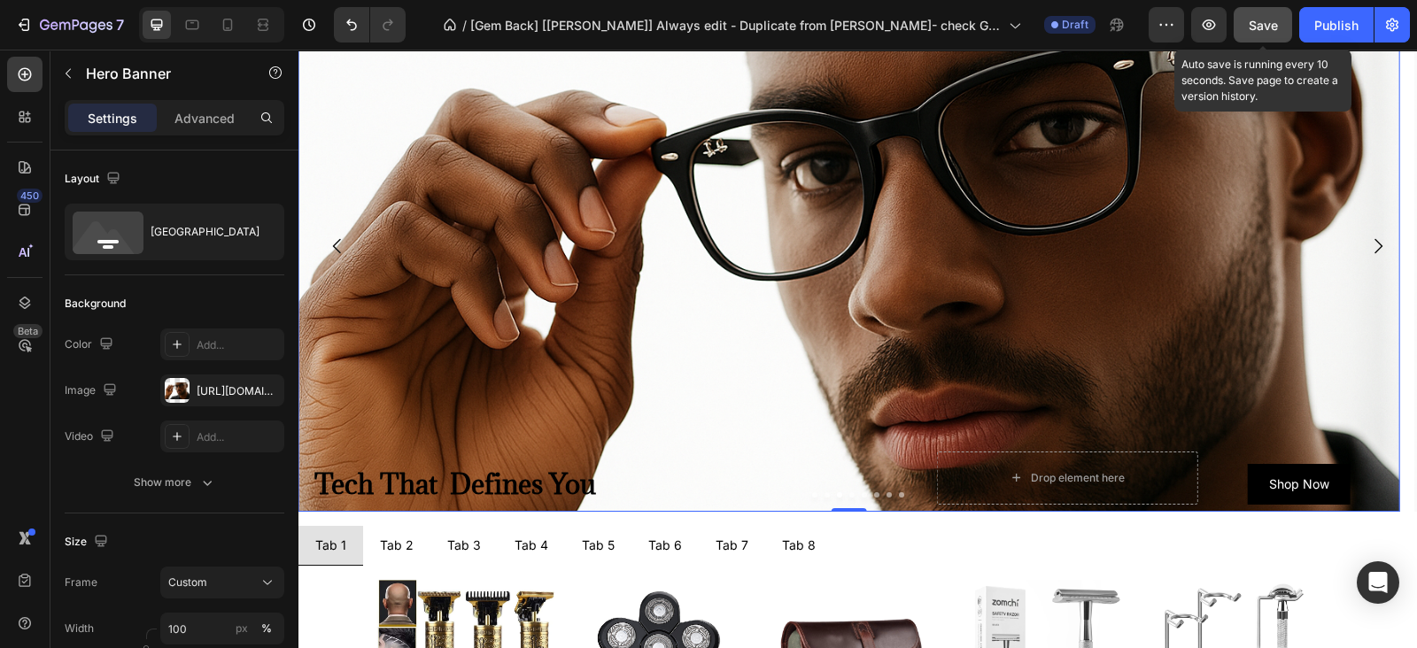
click at [695, 276] on div "Background Image" at bounding box center [849, 375] width 1102 height 797
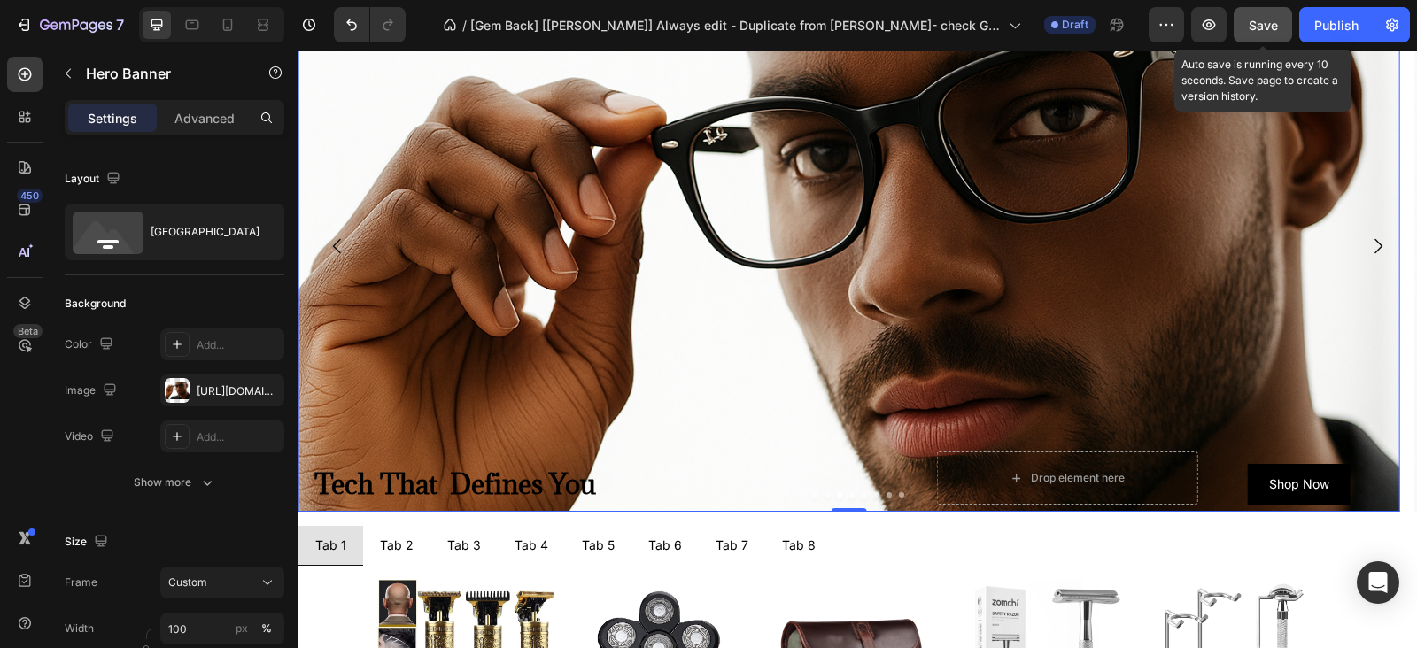
scroll to position [553, 0]
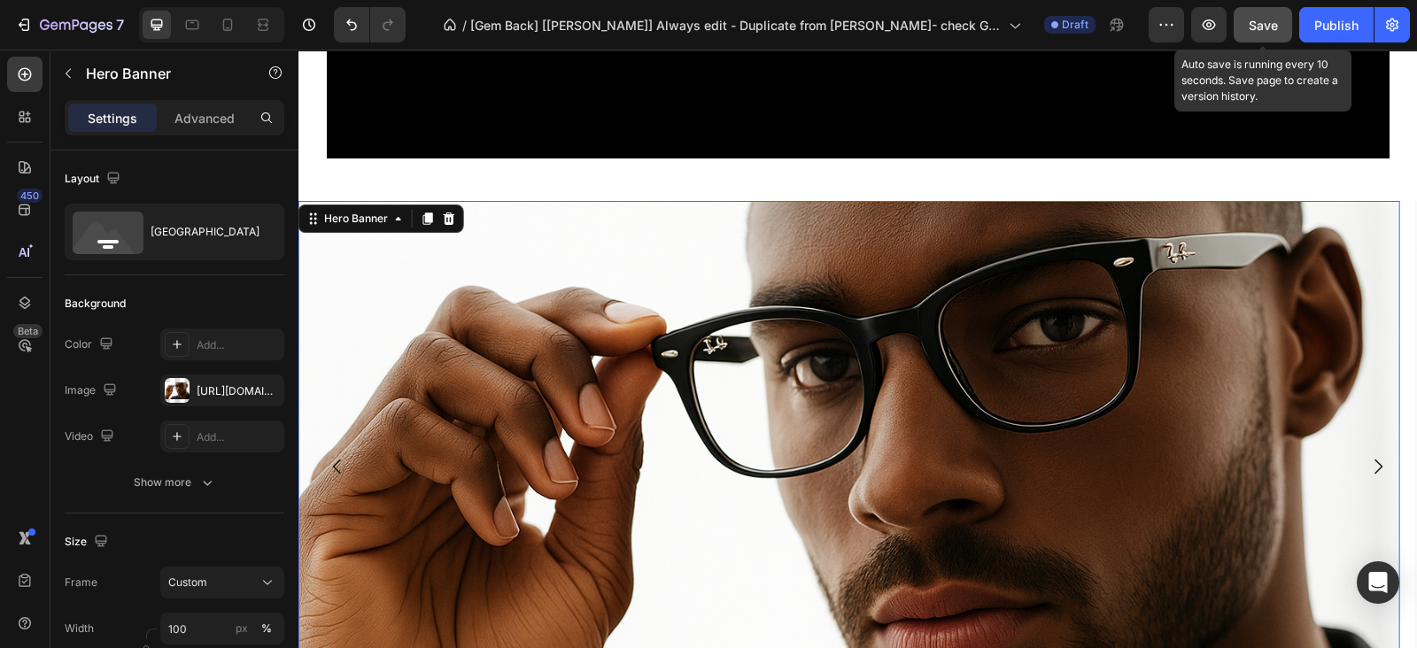
click at [825, 315] on div "Background Image" at bounding box center [849, 572] width 1102 height 797
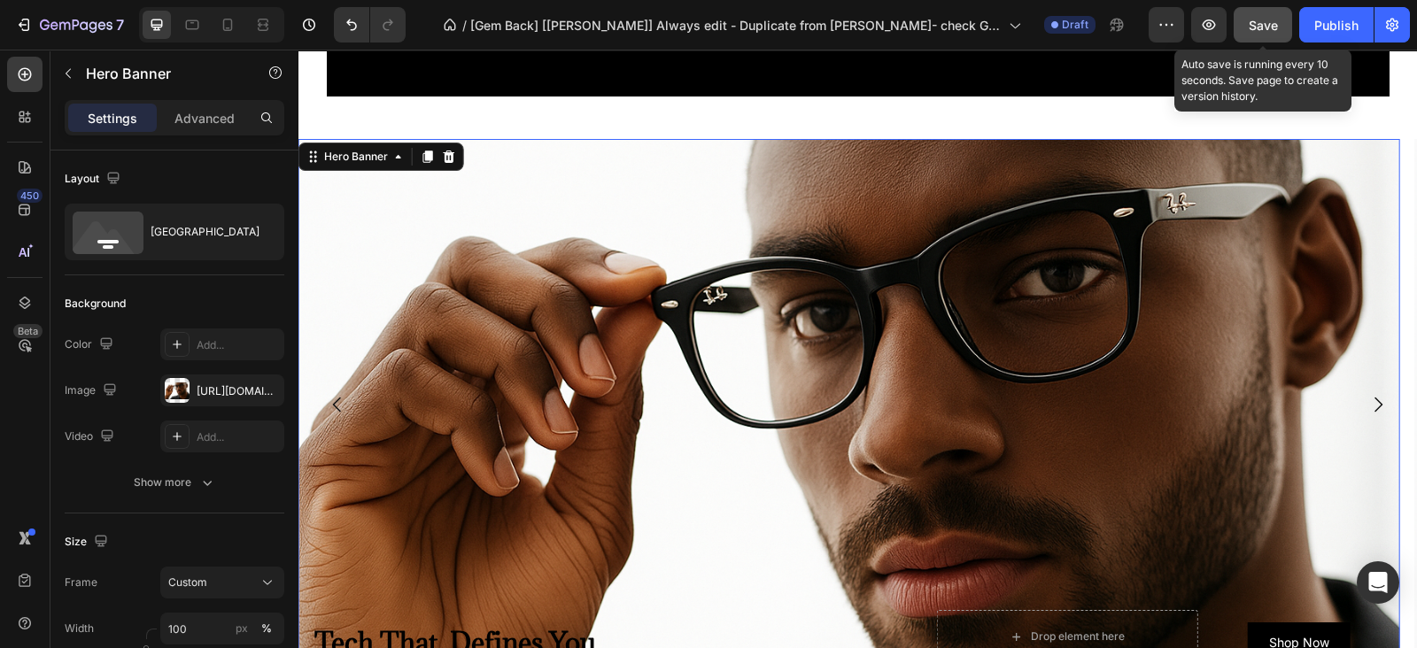
scroll to position [664, 0]
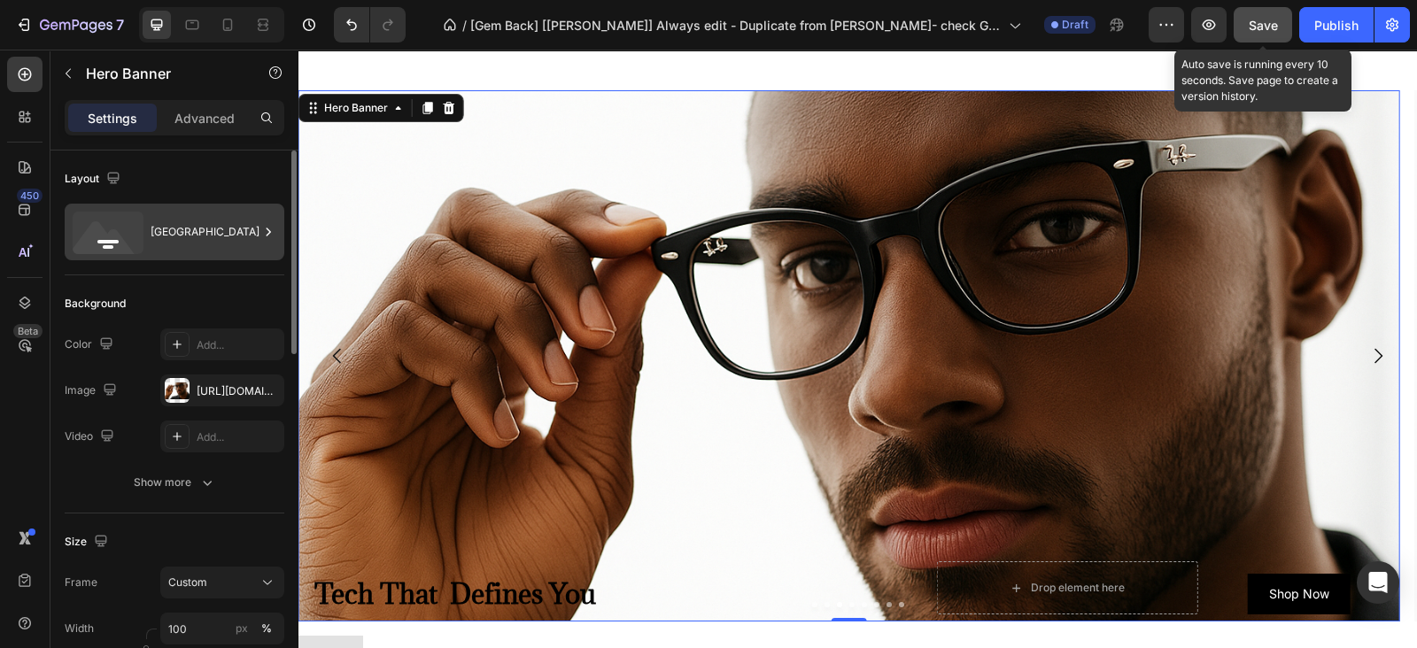
click at [174, 222] on div "[GEOGRAPHIC_DATA]" at bounding box center [205, 232] width 108 height 41
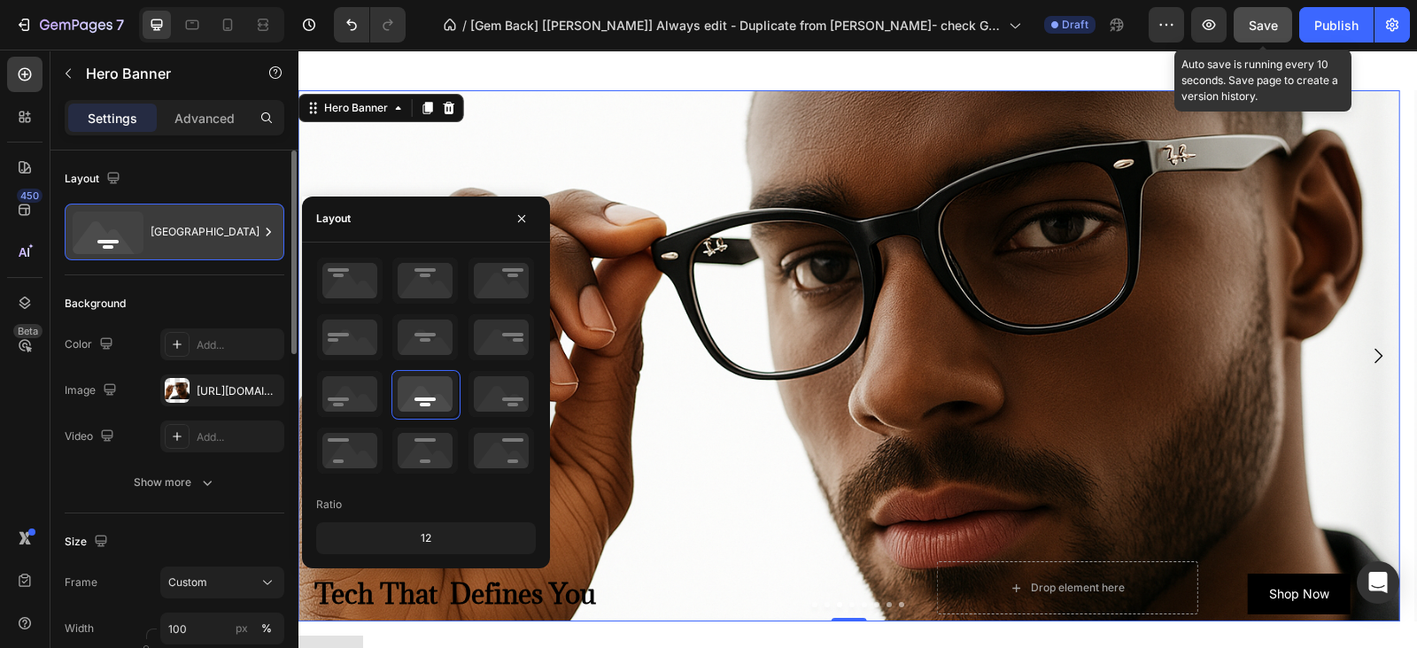
click at [174, 222] on div "[GEOGRAPHIC_DATA]" at bounding box center [205, 232] width 108 height 41
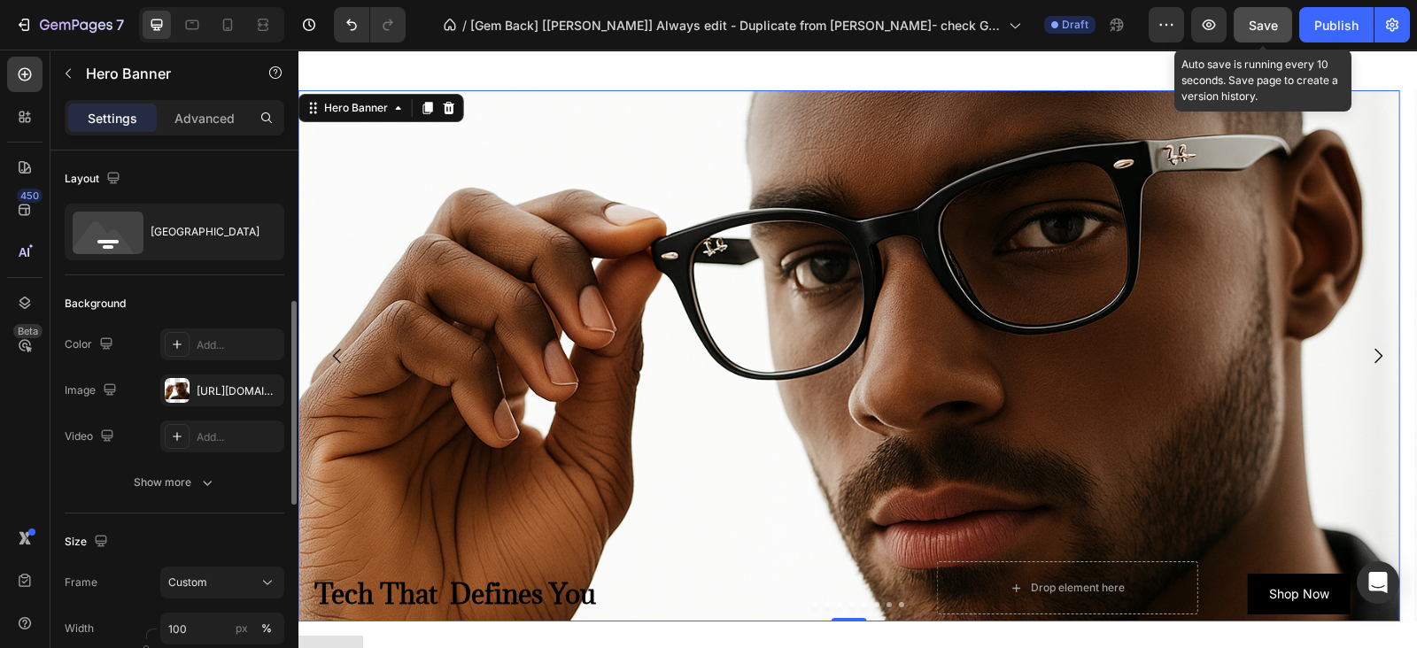
scroll to position [110, 0]
